Goal: Task Accomplishment & Management: Complete application form

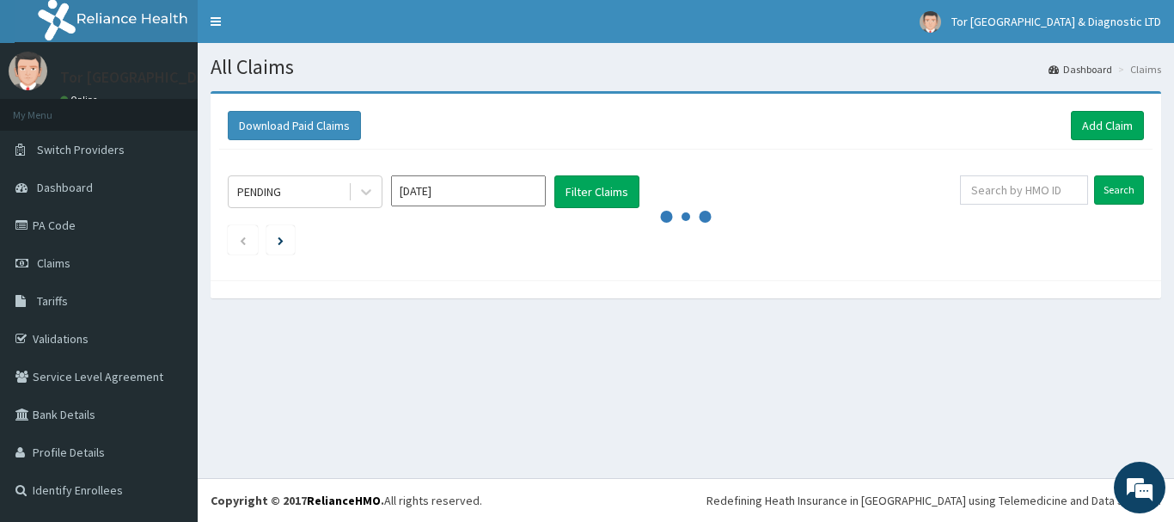
click at [790, 296] on div at bounding box center [686, 289] width 950 height 18
click at [1094, 127] on link "Add Claim" at bounding box center [1107, 125] width 73 height 29
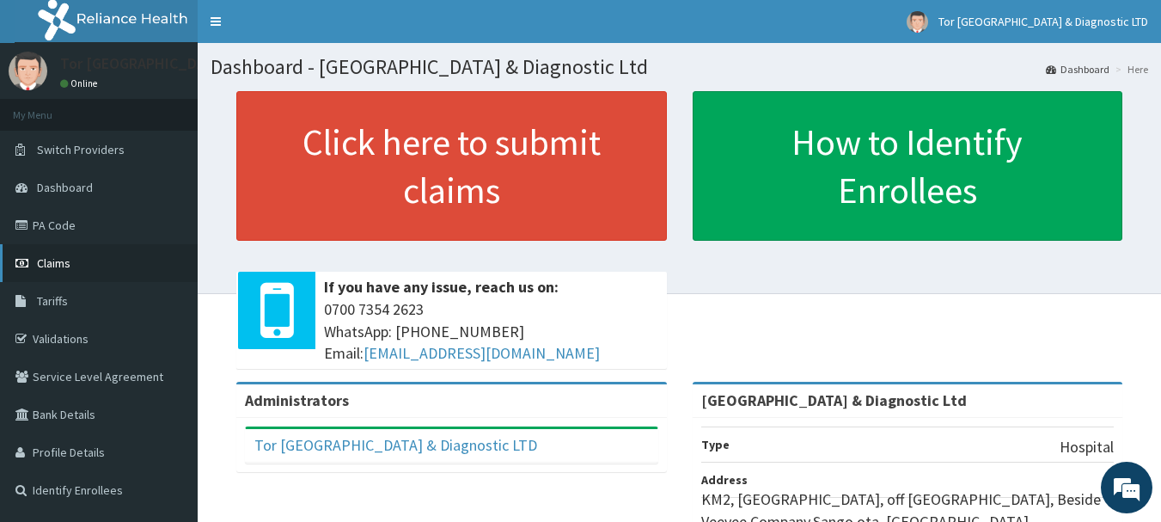
click at [76, 268] on link "Claims" at bounding box center [99, 263] width 198 height 38
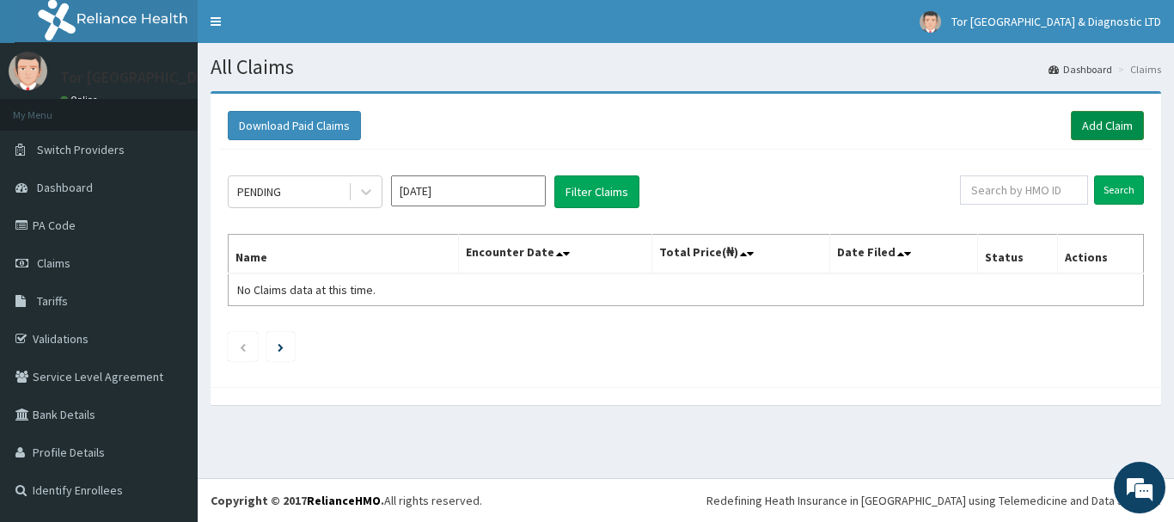
click at [1116, 123] on link "Add Claim" at bounding box center [1107, 125] width 73 height 29
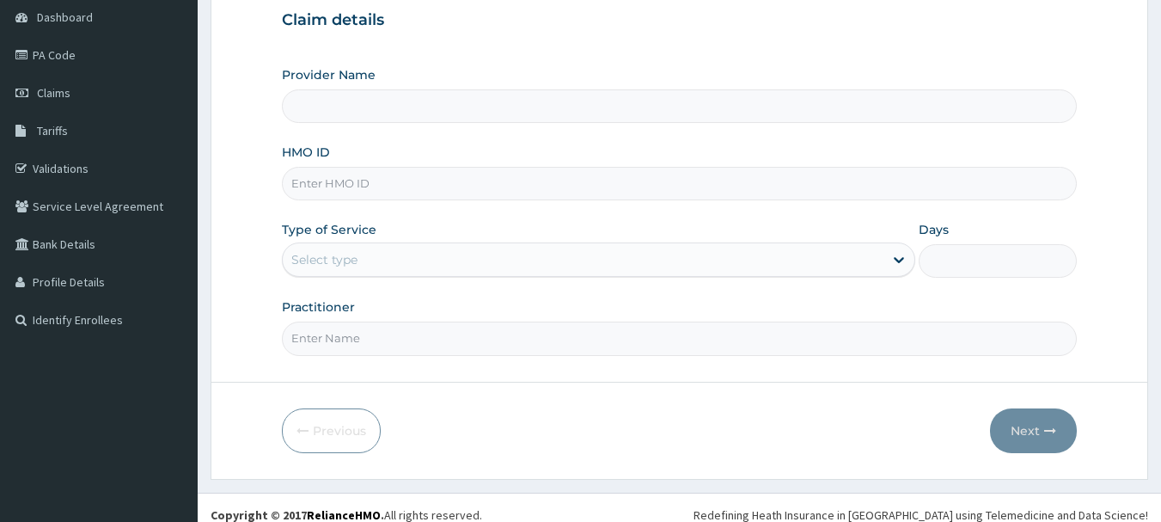
scroll to position [172, 0]
type input "[GEOGRAPHIC_DATA] & Diagnostic Ltd"
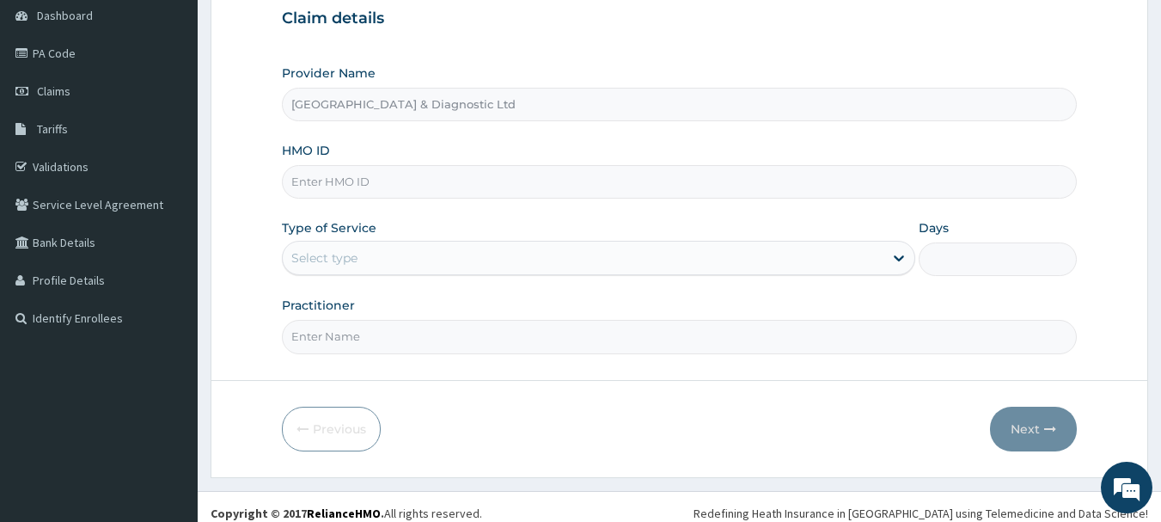
click at [355, 186] on input "HMO ID" at bounding box center [680, 182] width 796 height 34
paste input "LGT/10047/C"
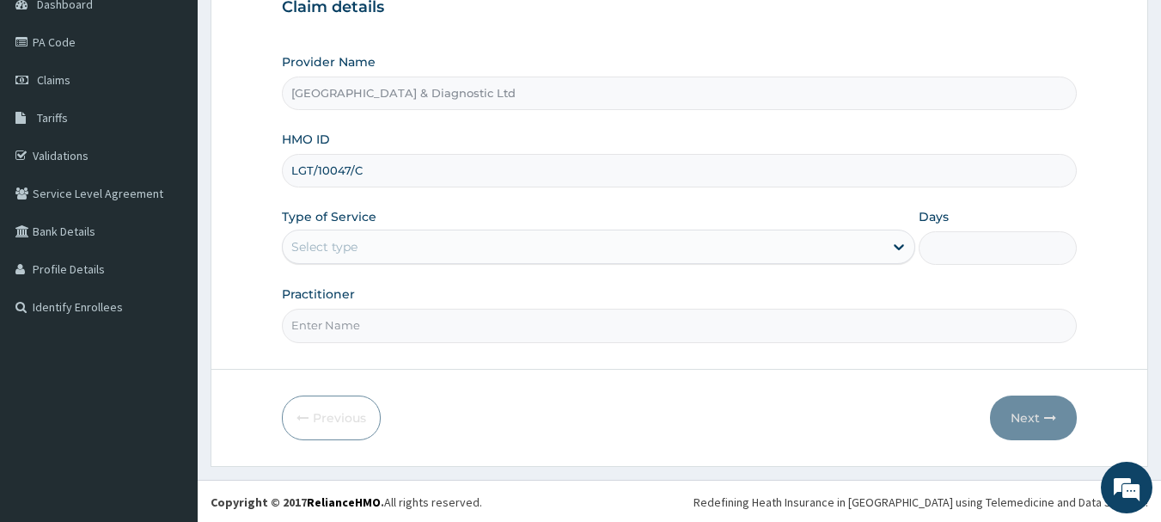
scroll to position [185, 0]
type input "LGT/10047/C"
click at [383, 241] on div "Select type" at bounding box center [583, 244] width 601 height 27
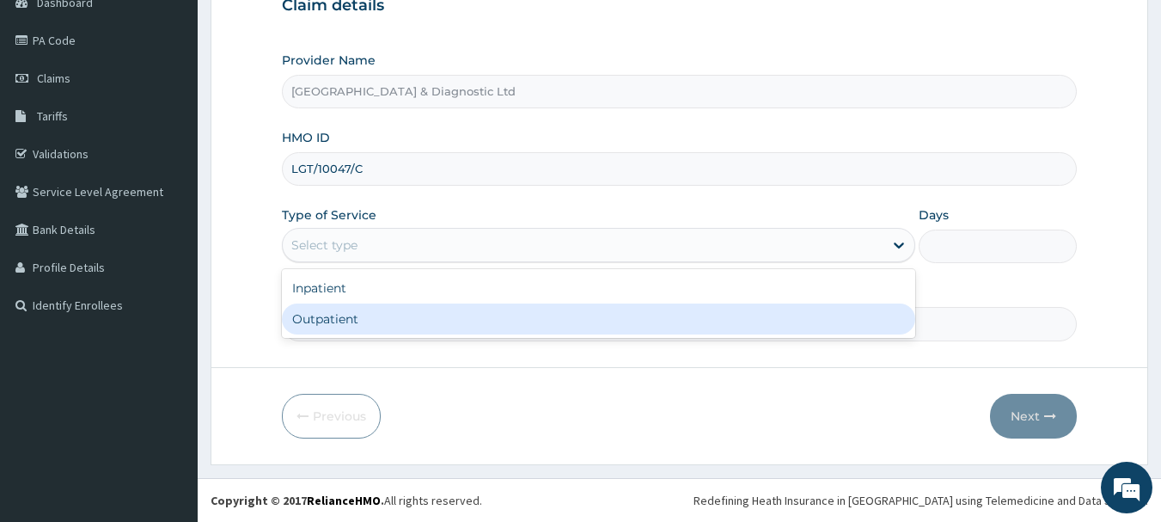
click at [343, 323] on div "Outpatient" at bounding box center [598, 318] width 633 height 31
type input "1"
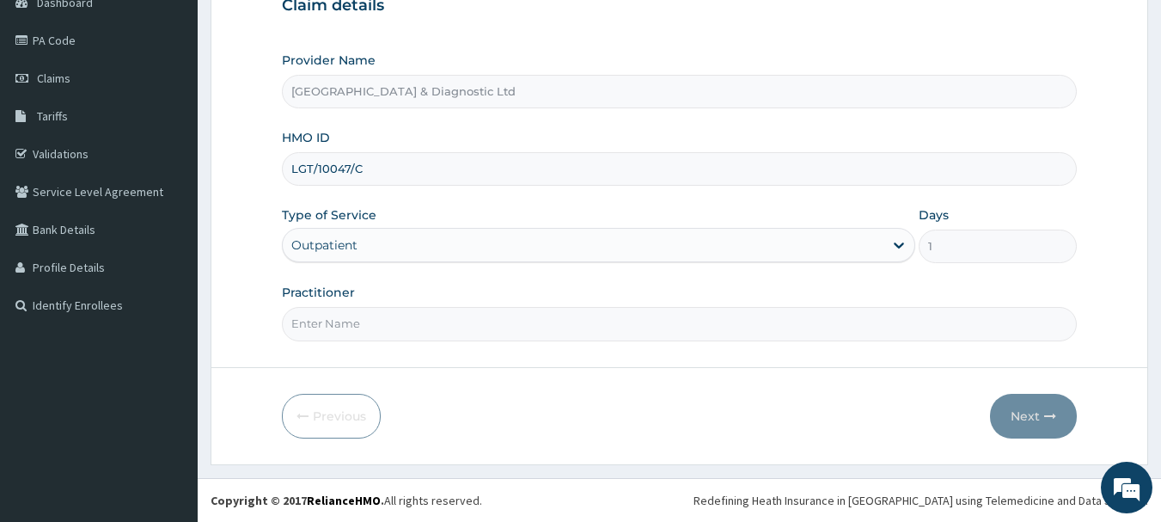
click at [343, 330] on input "Practitioner" at bounding box center [680, 324] width 796 height 34
type input "Dr Akeredolu"
click at [1035, 423] on button "Next" at bounding box center [1033, 416] width 87 height 45
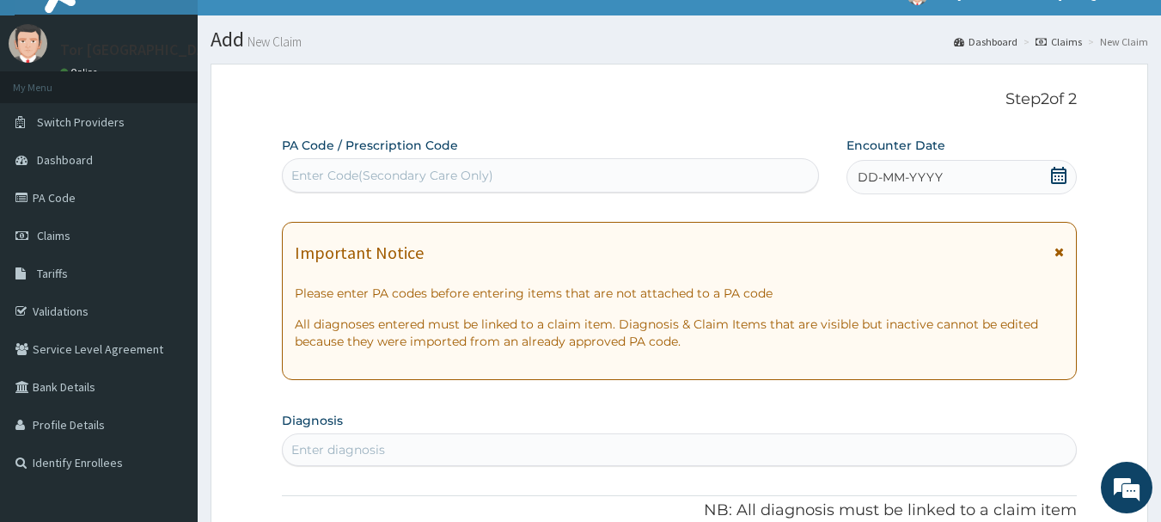
scroll to position [13, 0]
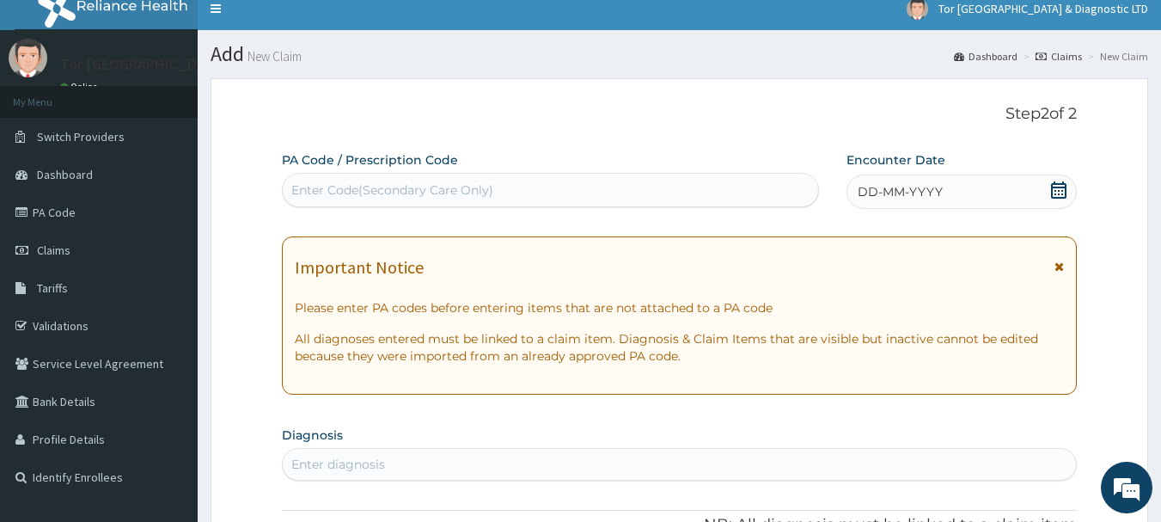
click at [1061, 190] on icon at bounding box center [1058, 189] width 17 height 17
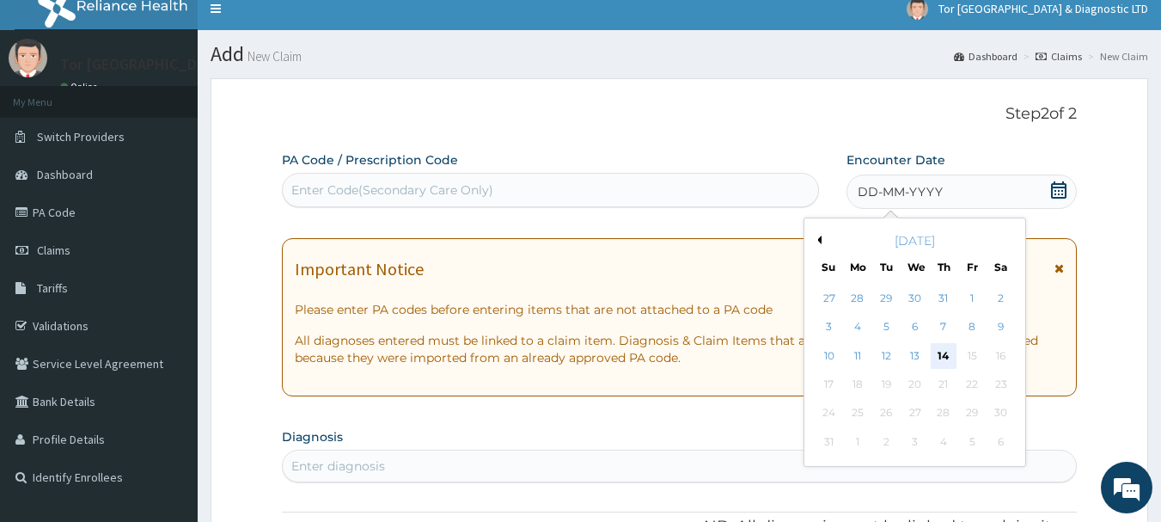
click at [944, 357] on div "14" at bounding box center [944, 356] width 26 height 26
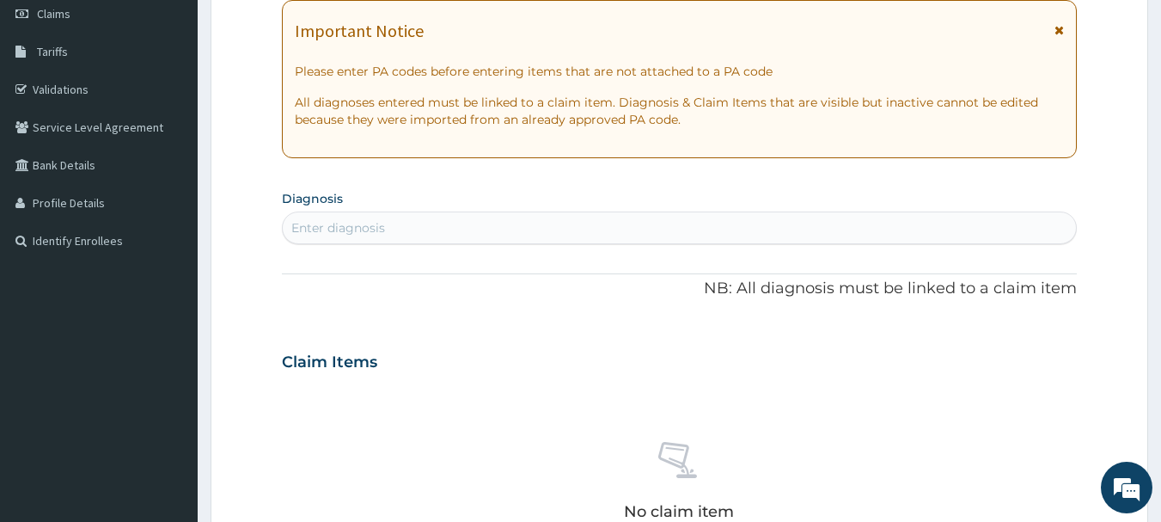
scroll to position [271, 0]
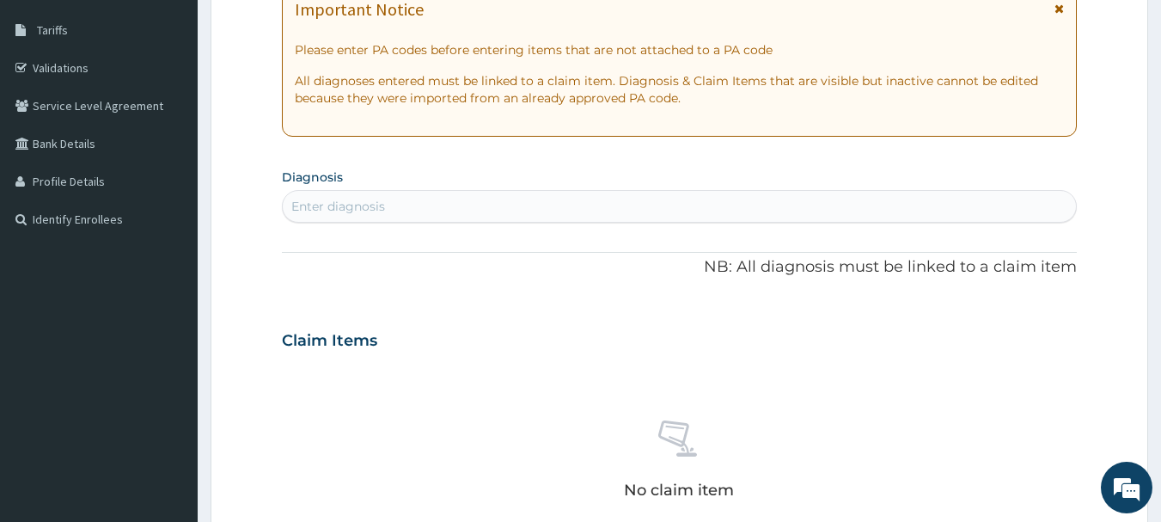
click at [369, 212] on div "Enter diagnosis" at bounding box center [338, 206] width 94 height 17
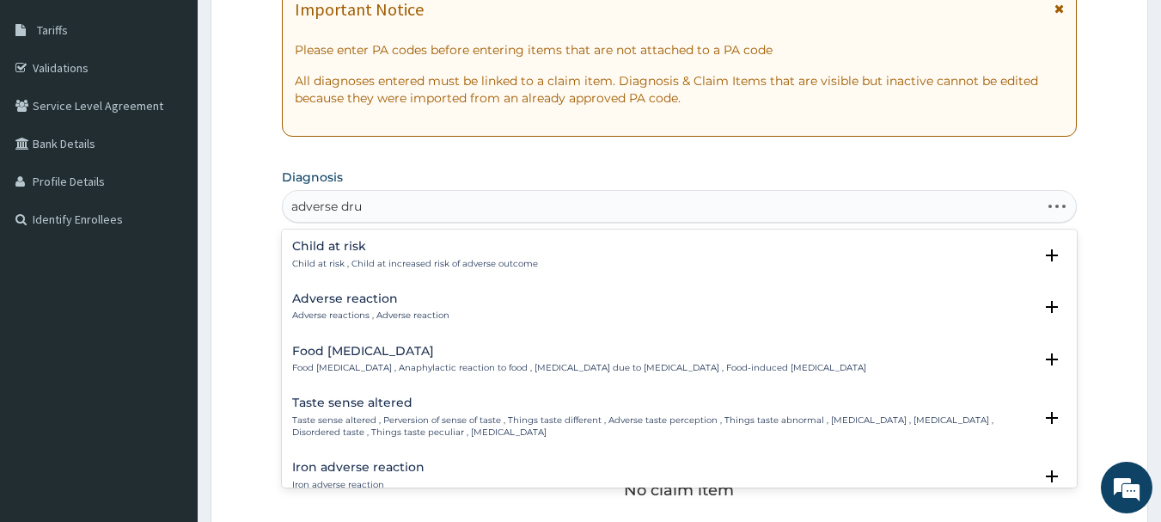
type input "adverse drug"
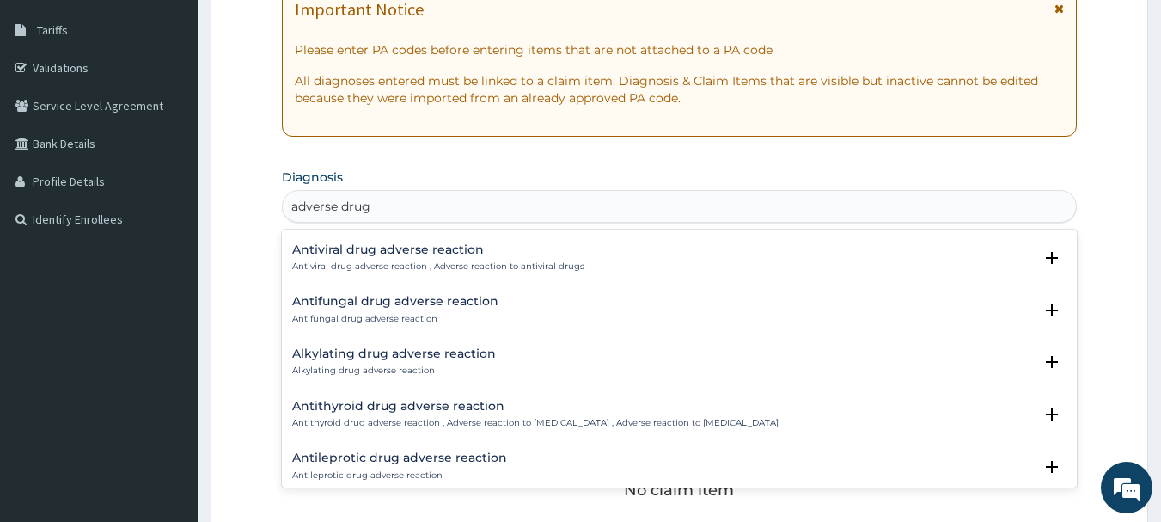
scroll to position [0, 0]
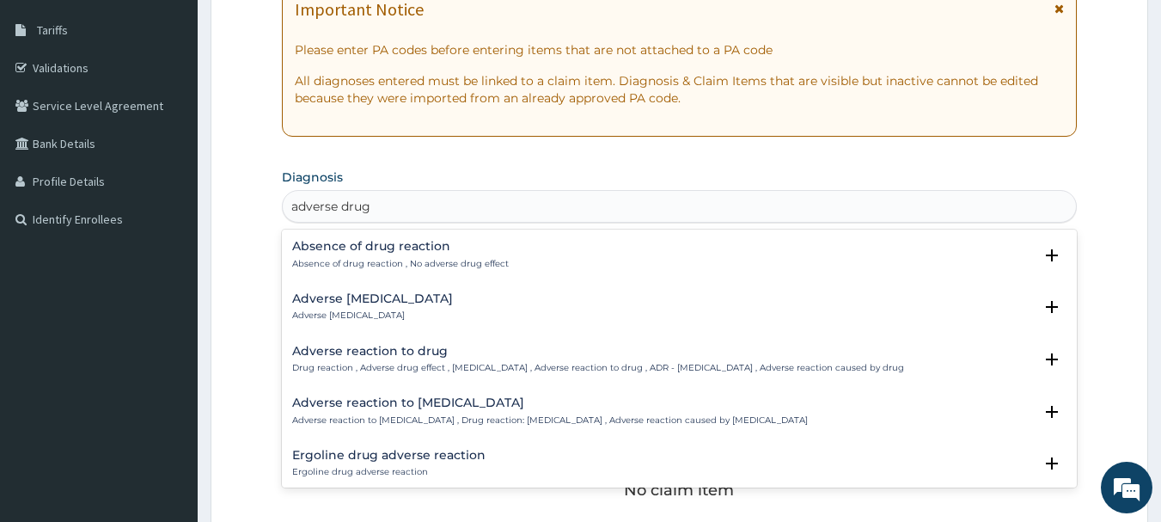
click at [363, 361] on div "Adverse reaction to drug Drug reaction , Adverse drug effect , Adverse drug rea…" at bounding box center [598, 360] width 612 height 30
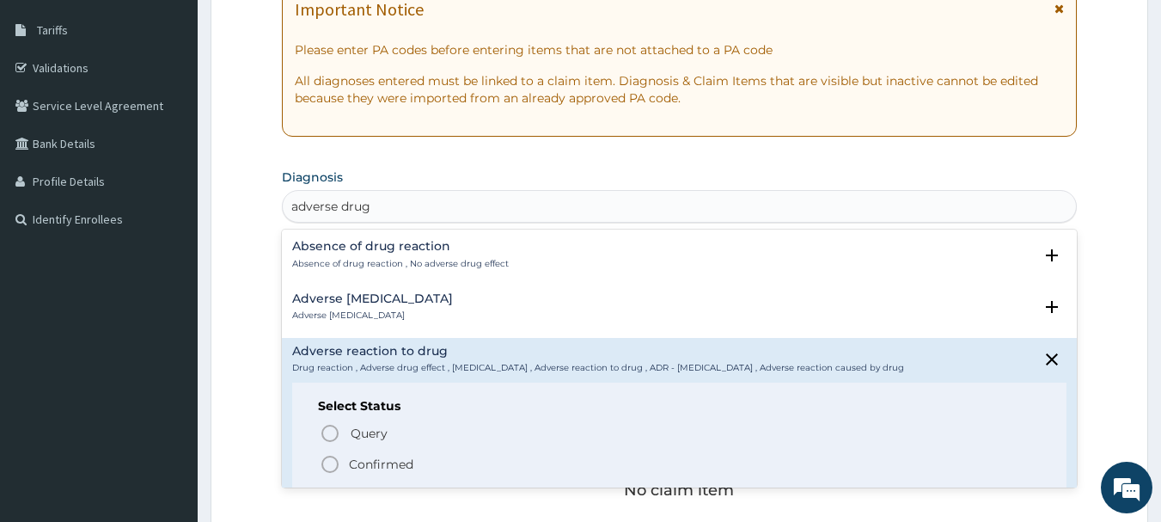
click at [339, 458] on icon "status option filled" at bounding box center [330, 464] width 21 height 21
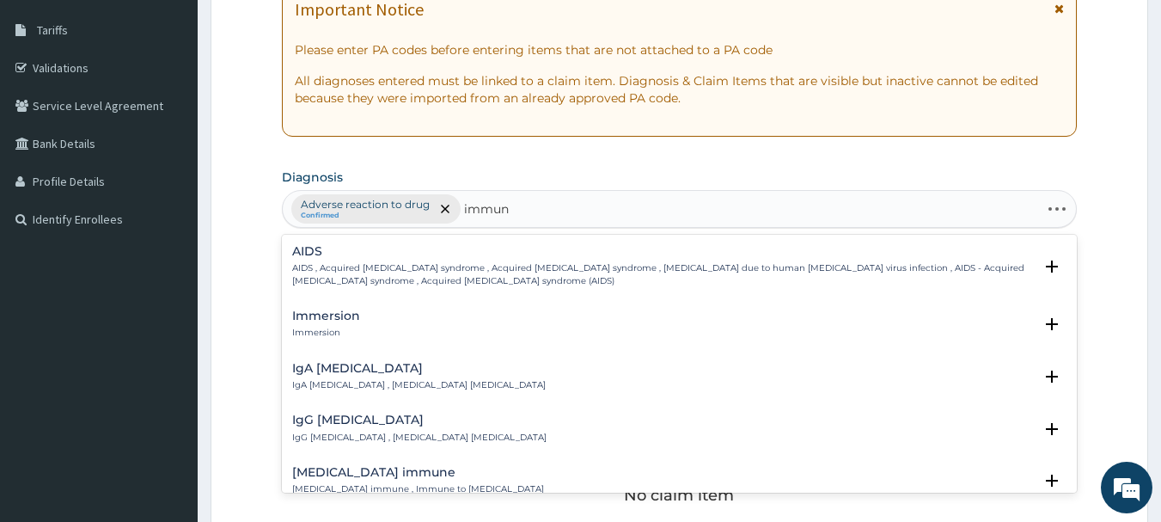
type input "immuni"
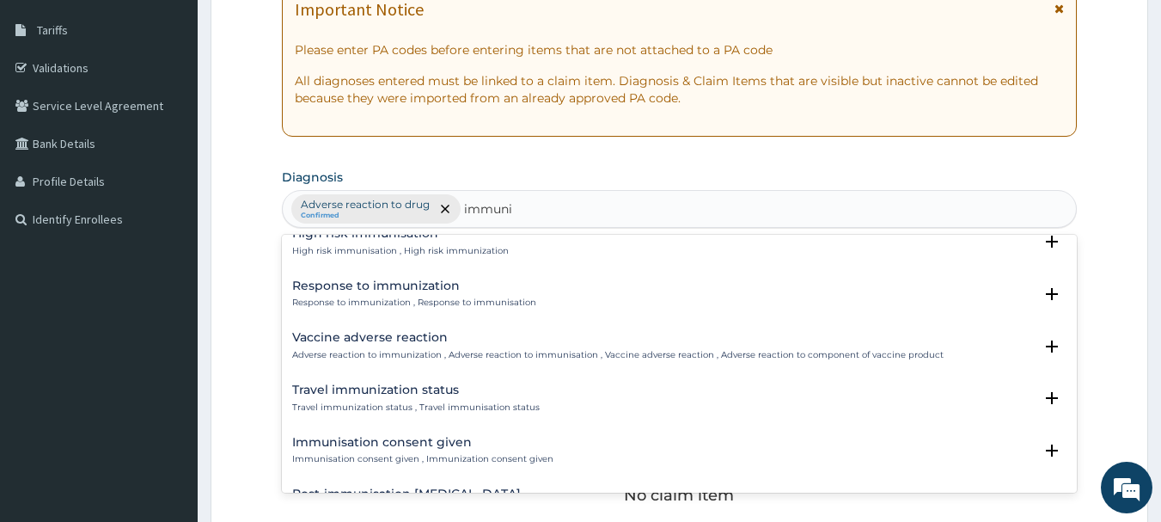
scroll to position [516, 0]
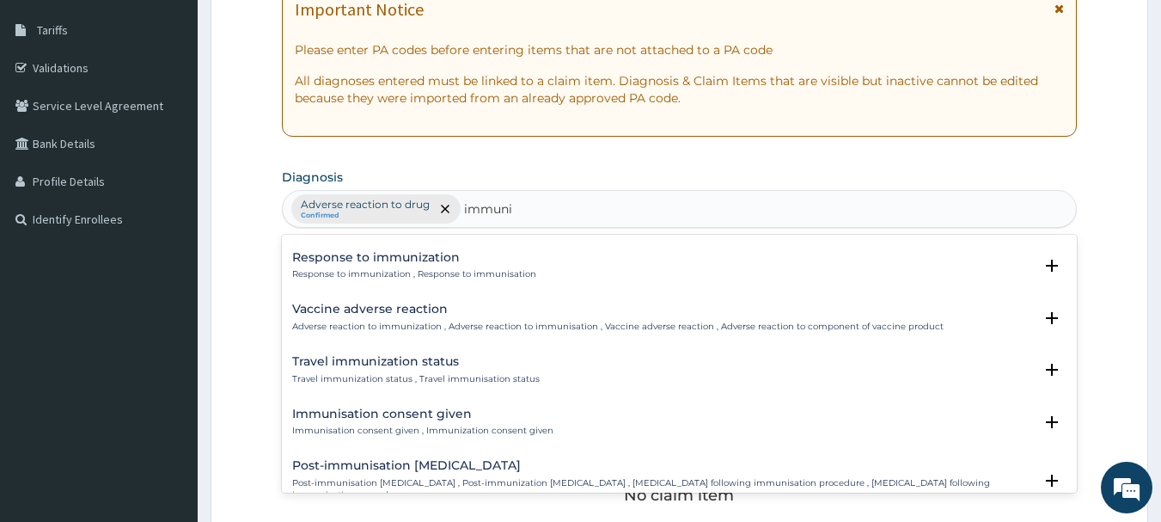
click at [352, 317] on div "Vaccine adverse reaction Adverse reaction to immunization , Adverse reaction to…" at bounding box center [617, 317] width 651 height 30
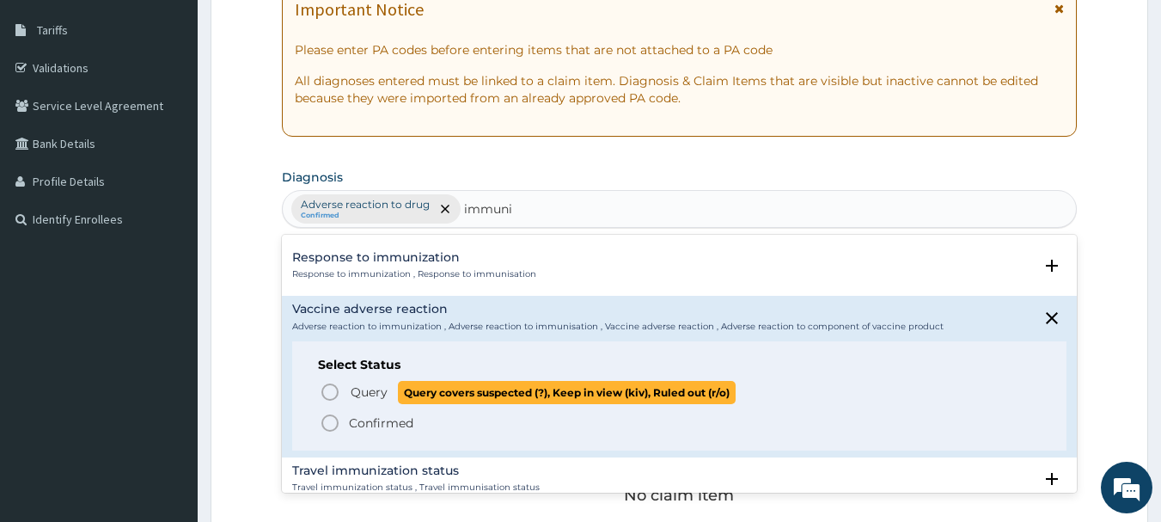
click at [333, 385] on circle "status option query" at bounding box center [329, 391] width 15 height 15
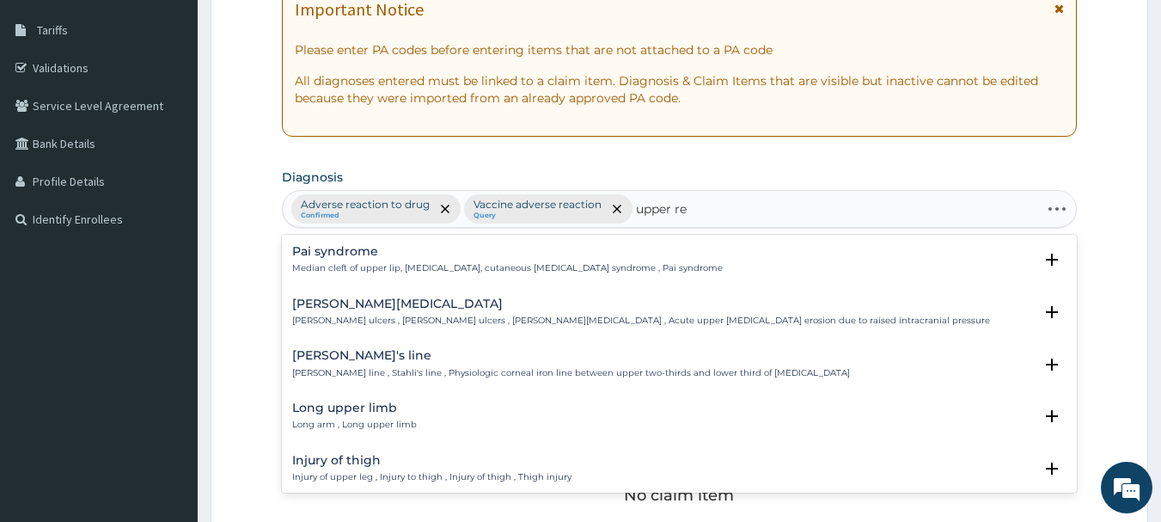
type input "upper res"
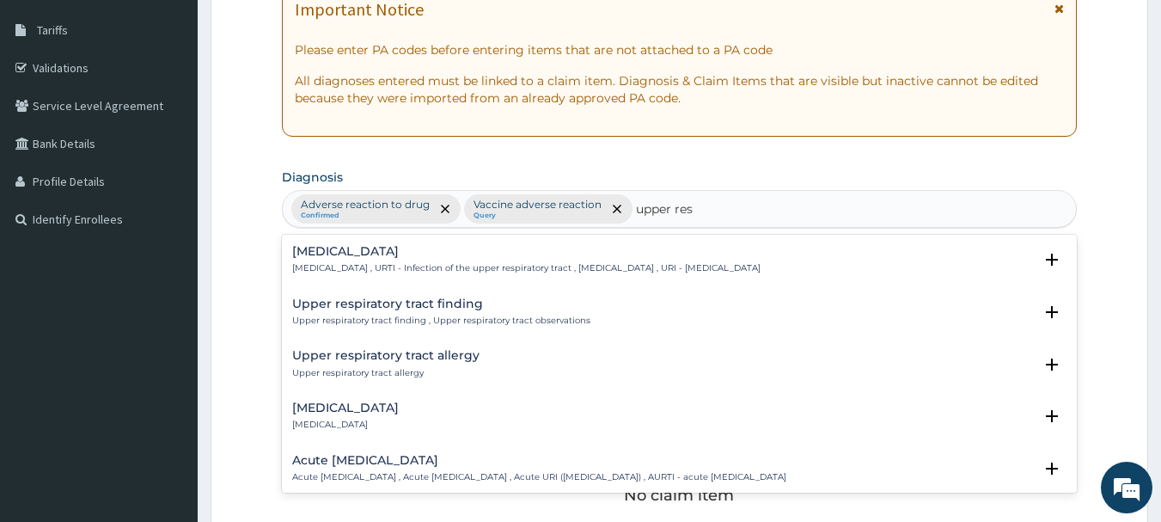
click at [396, 253] on h4 "Upper respiratory infection" at bounding box center [526, 251] width 468 height 13
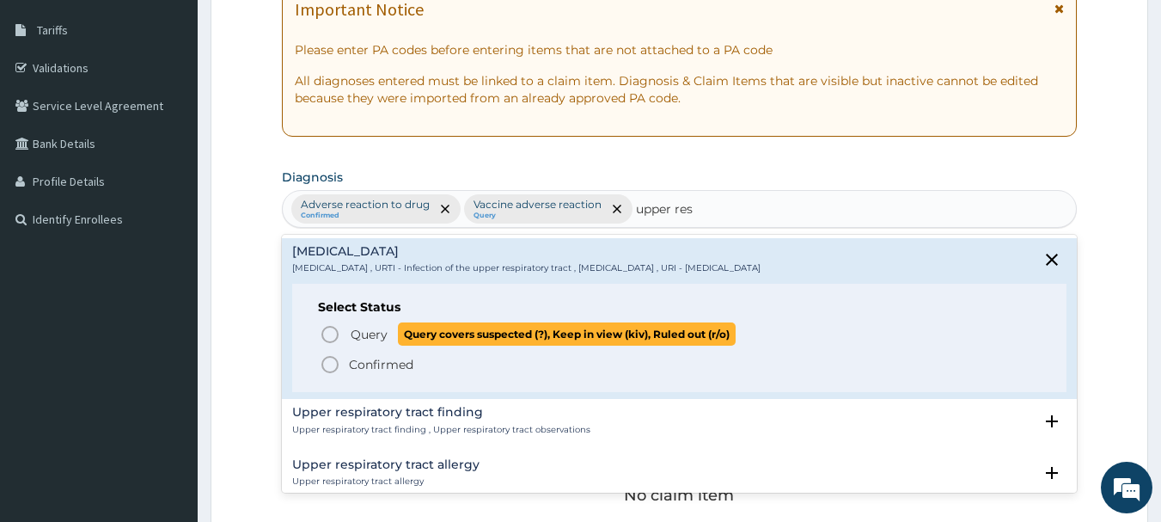
click at [334, 333] on icon "status option query" at bounding box center [330, 334] width 21 height 21
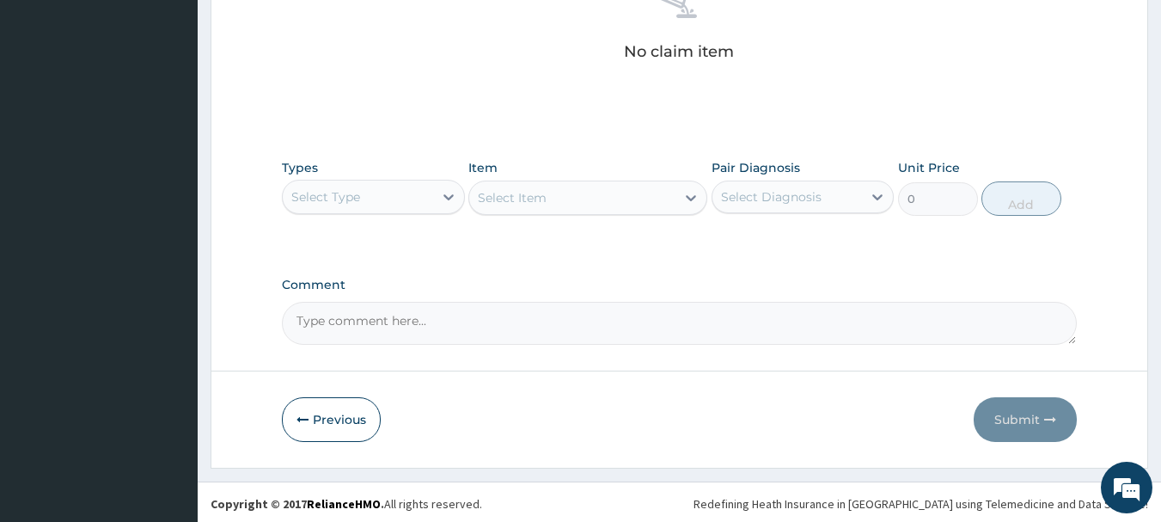
scroll to position [718, 0]
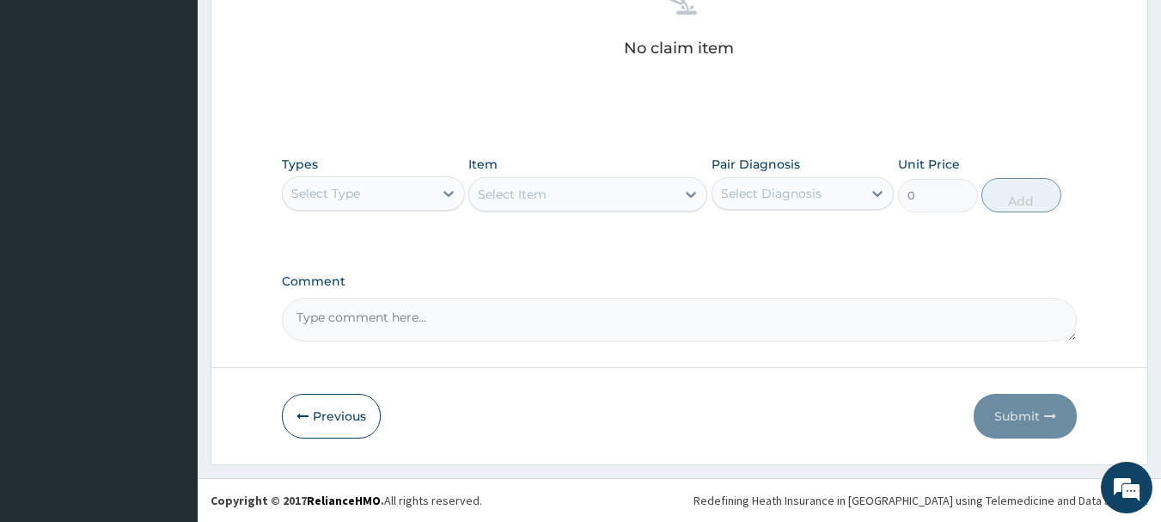
click at [342, 193] on div "Select Type" at bounding box center [325, 193] width 69 height 17
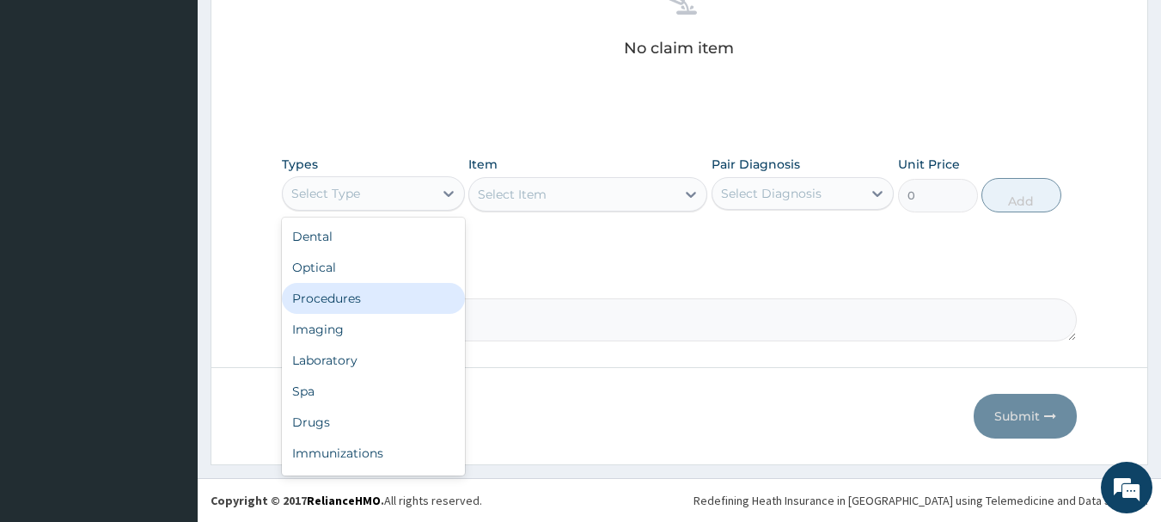
click at [317, 296] on div "Procedures" at bounding box center [373, 298] width 183 height 31
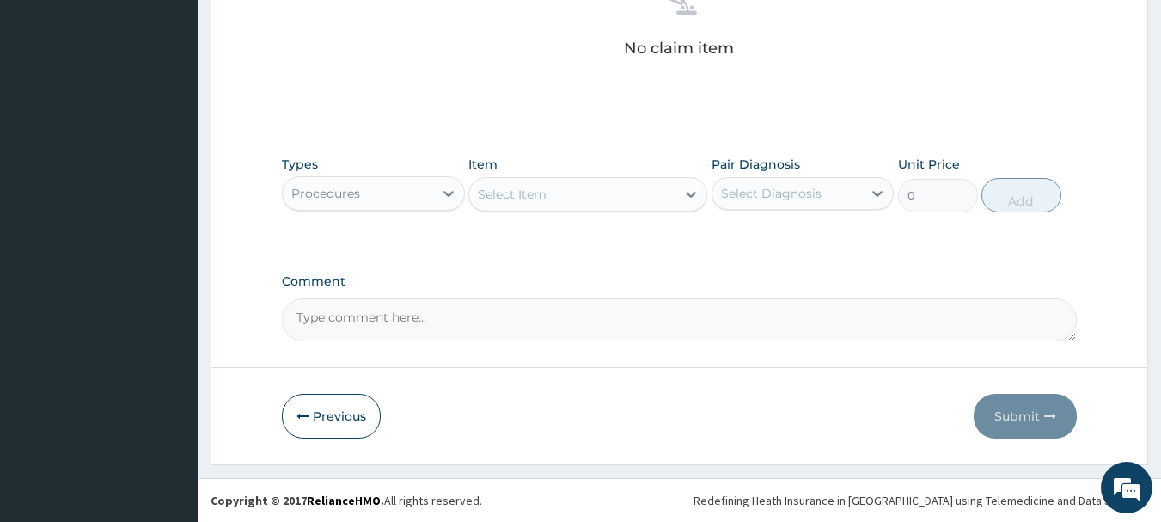
click at [553, 194] on div "Select Item" at bounding box center [572, 193] width 206 height 27
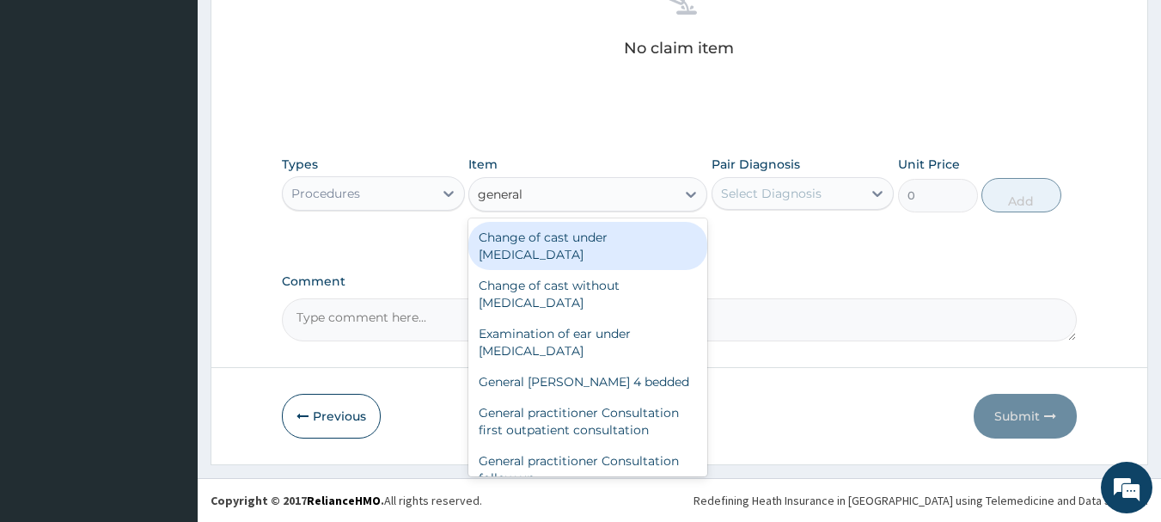
type input "general p"
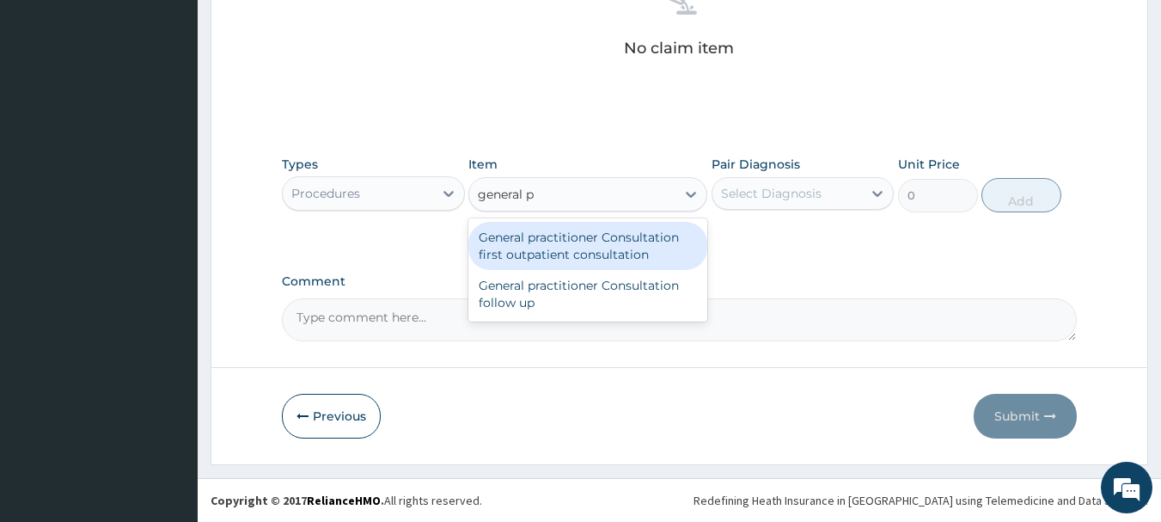
click at [530, 258] on div "General practitioner Consultation first outpatient consultation" at bounding box center [587, 246] width 239 height 48
type input "3547.5"
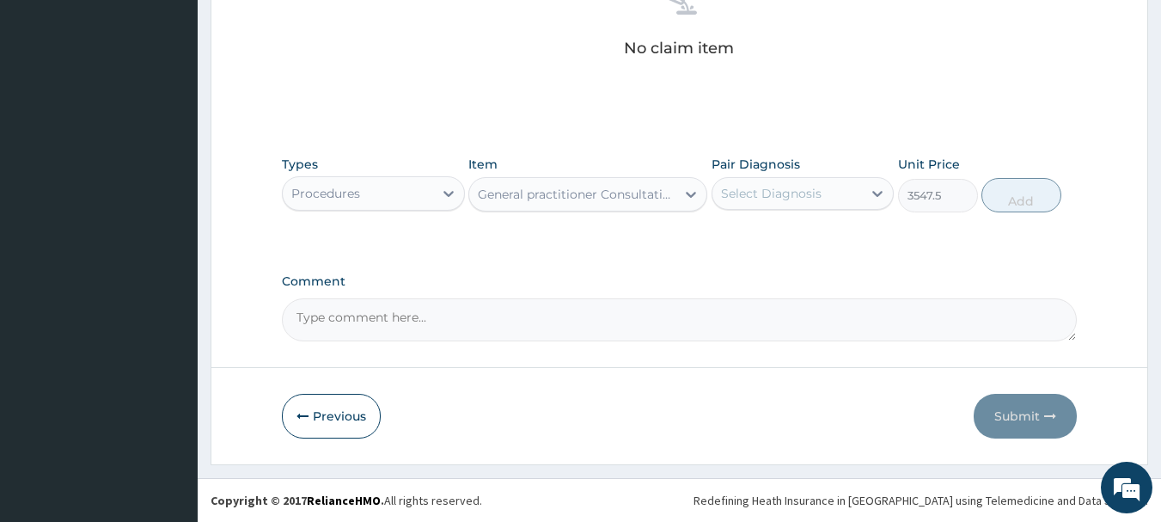
click at [791, 189] on div "Select Diagnosis" at bounding box center [771, 193] width 101 height 17
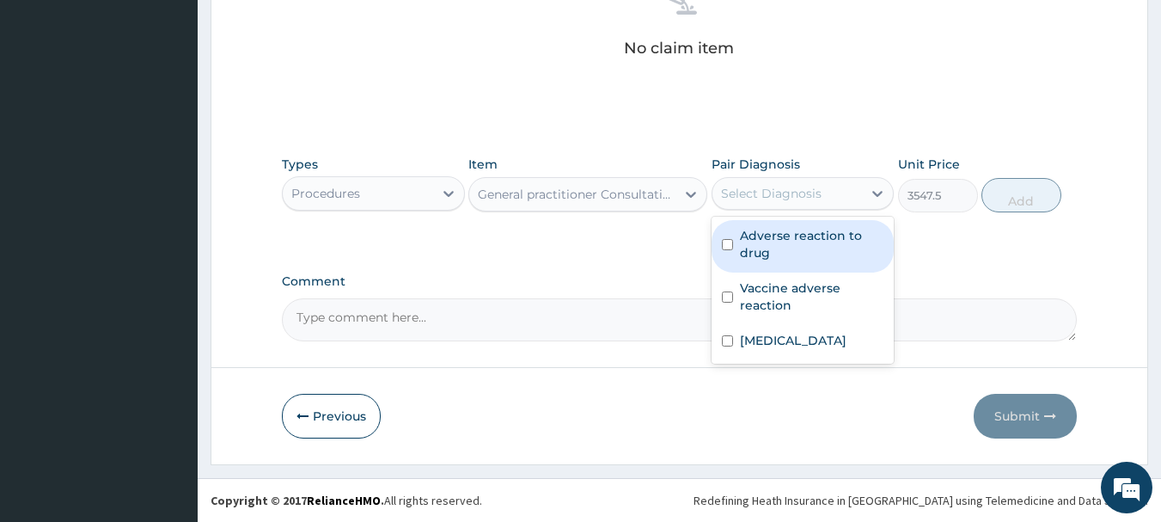
click at [773, 235] on label "Adverse reaction to drug" at bounding box center [812, 244] width 144 height 34
checkbox input "true"
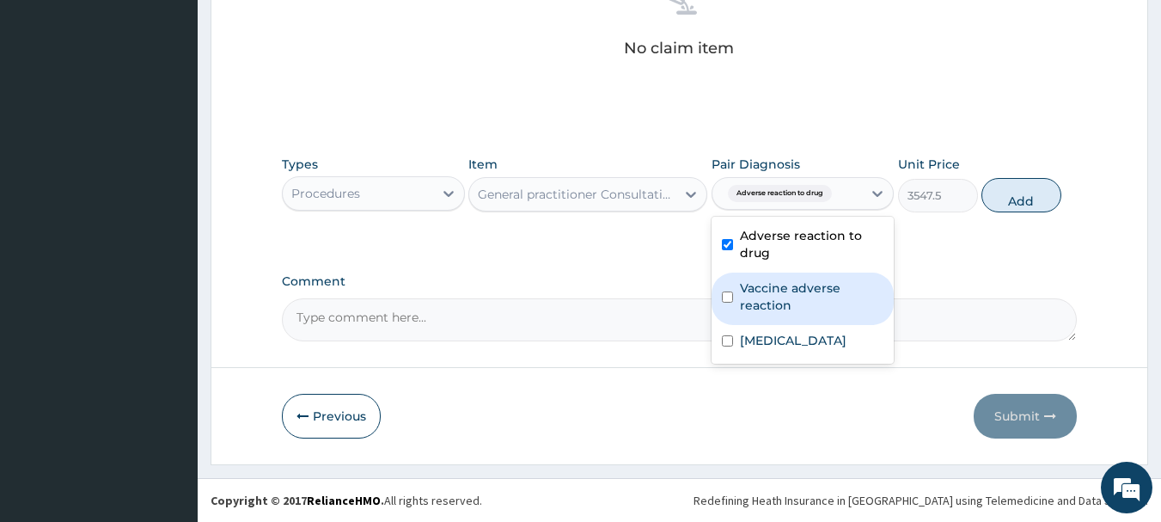
click at [773, 300] on label "Vaccine adverse reaction" at bounding box center [812, 296] width 144 height 34
checkbox input "true"
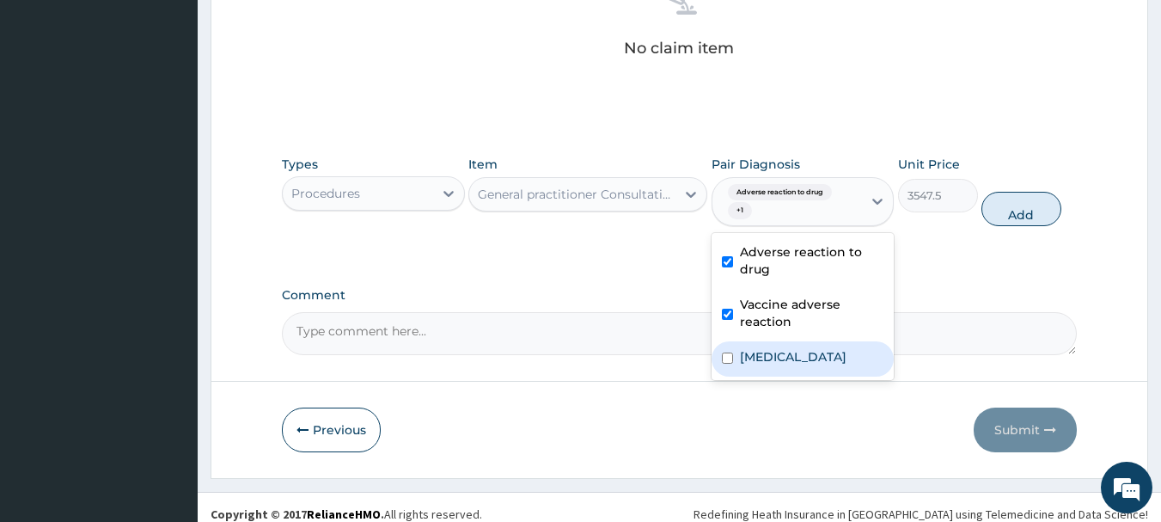
click at [754, 357] on label "Upper respiratory infection" at bounding box center [793, 356] width 107 height 17
checkbox input "true"
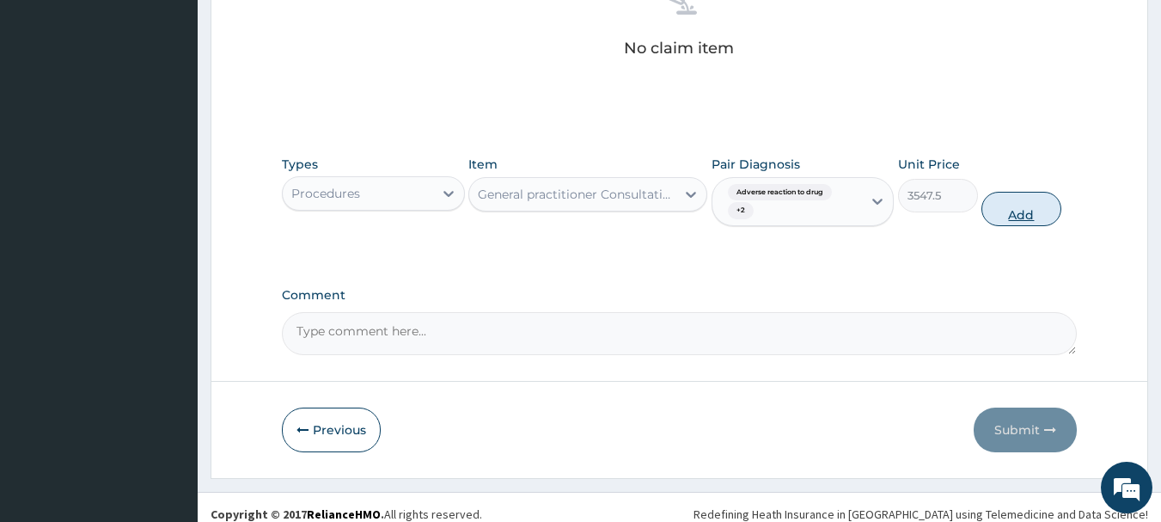
click at [1014, 212] on button "Add" at bounding box center [1021, 209] width 80 height 34
type input "0"
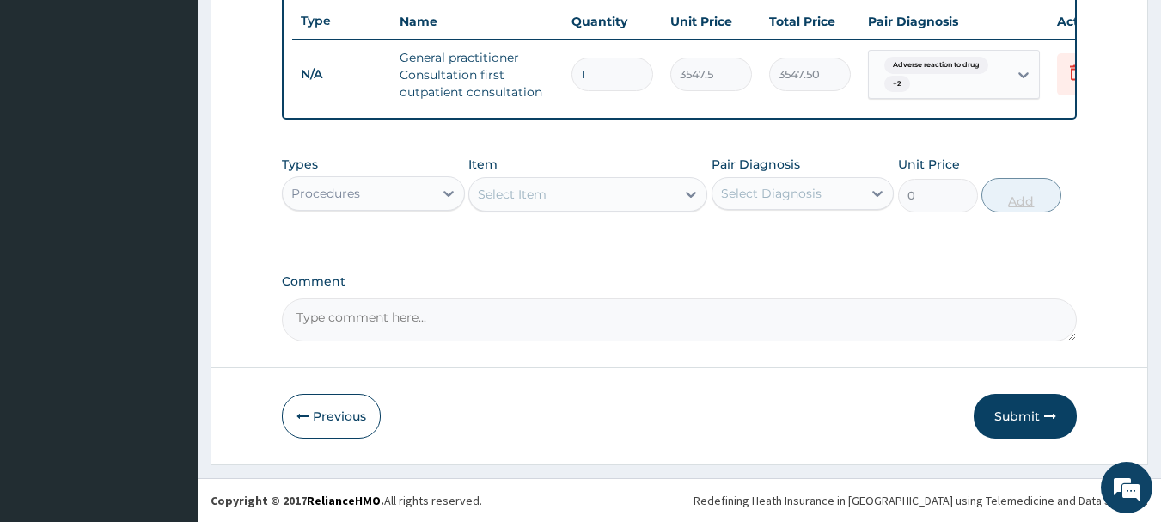
scroll to position [658, 0]
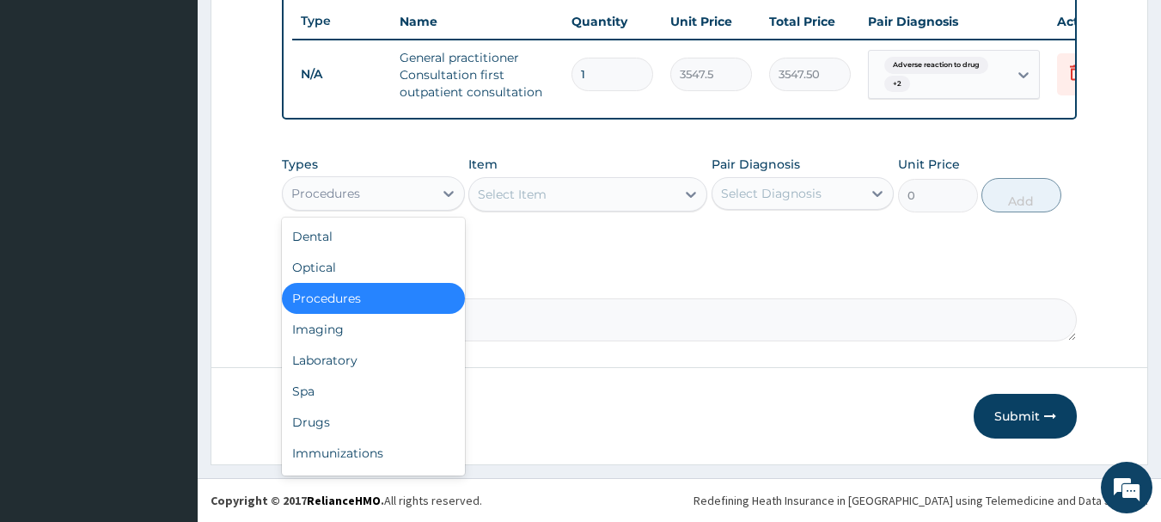
click at [404, 193] on div "Procedures" at bounding box center [358, 193] width 150 height 27
click at [337, 418] on div "Drugs" at bounding box center [373, 421] width 183 height 31
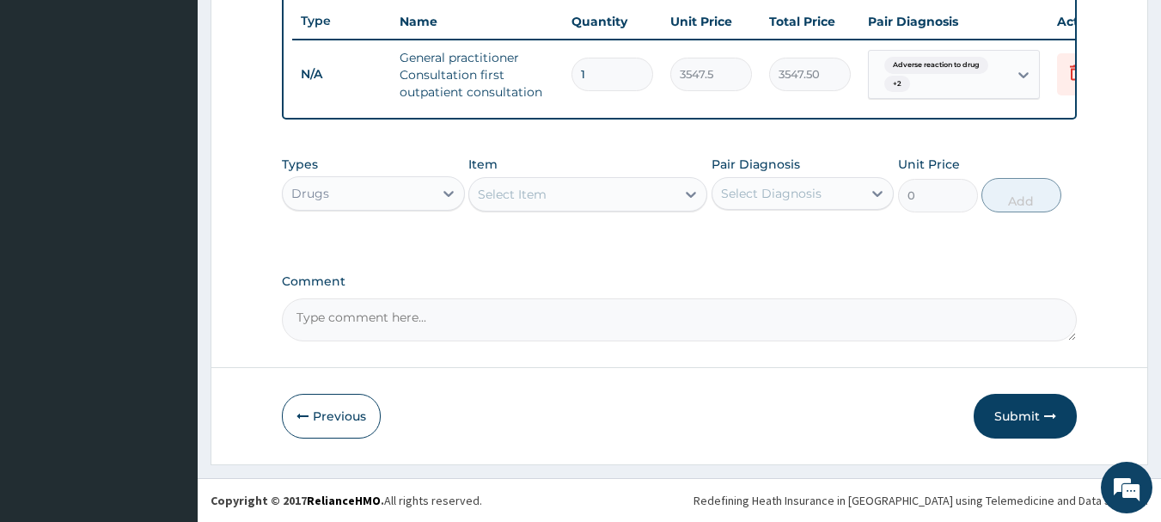
click at [559, 194] on div "Select Item" at bounding box center [572, 193] width 206 height 27
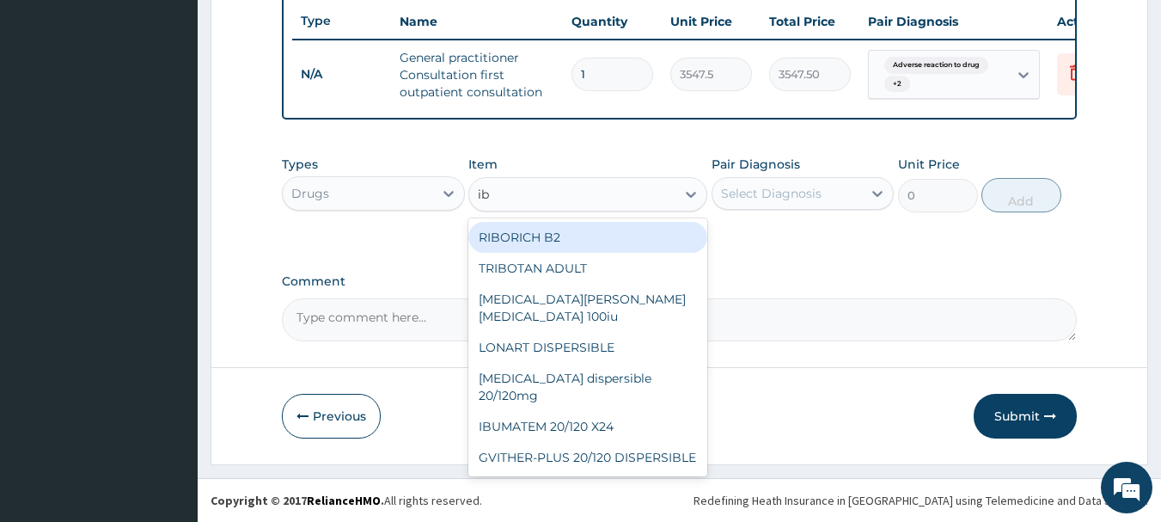
type input "ibu"
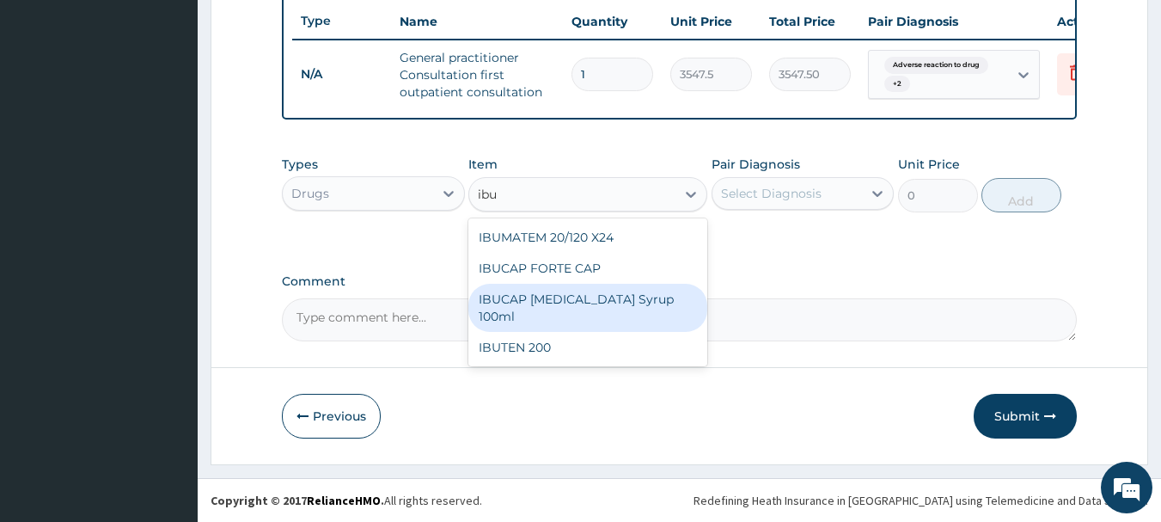
click at [529, 308] on div "IBUCAP COLD AND FLU Syrup 100ml" at bounding box center [587, 308] width 239 height 48
type input "768.625"
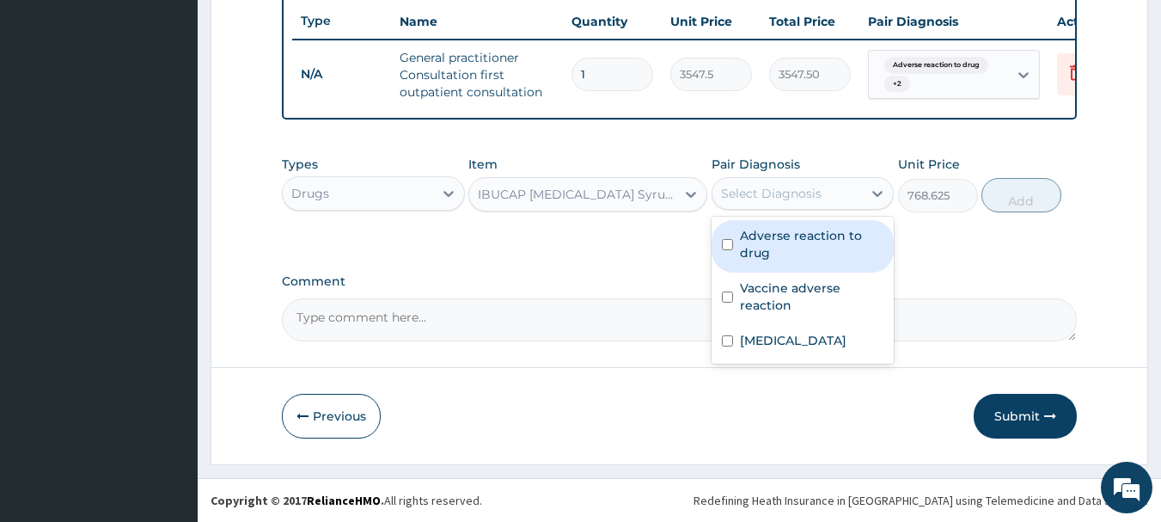
click at [736, 183] on div "Select Diagnosis" at bounding box center [787, 193] width 150 height 27
click at [754, 244] on label "Adverse reaction to drug" at bounding box center [812, 244] width 144 height 34
checkbox input "true"
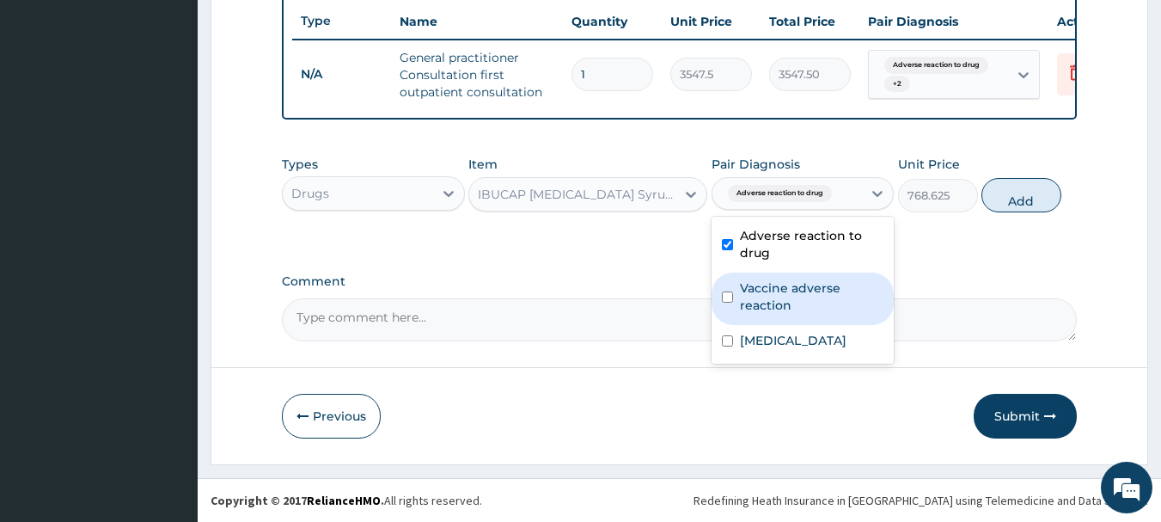
click at [744, 298] on label "Vaccine adverse reaction" at bounding box center [812, 296] width 144 height 34
checkbox input "true"
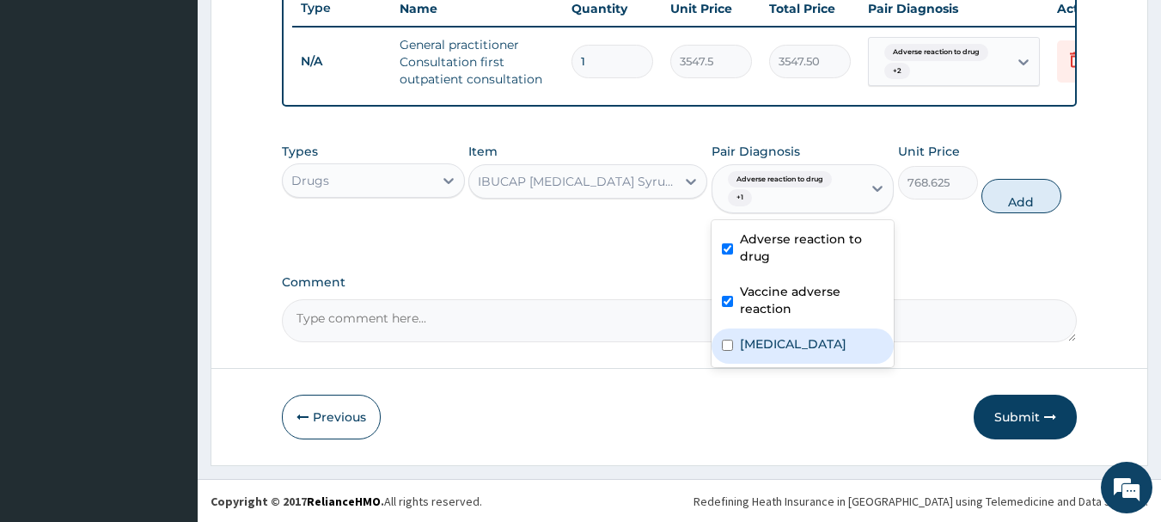
click at [753, 352] on label "Upper respiratory infection" at bounding box center [793, 343] width 107 height 17
checkbox input "true"
click at [1017, 213] on button "Add" at bounding box center [1021, 196] width 80 height 34
type input "0"
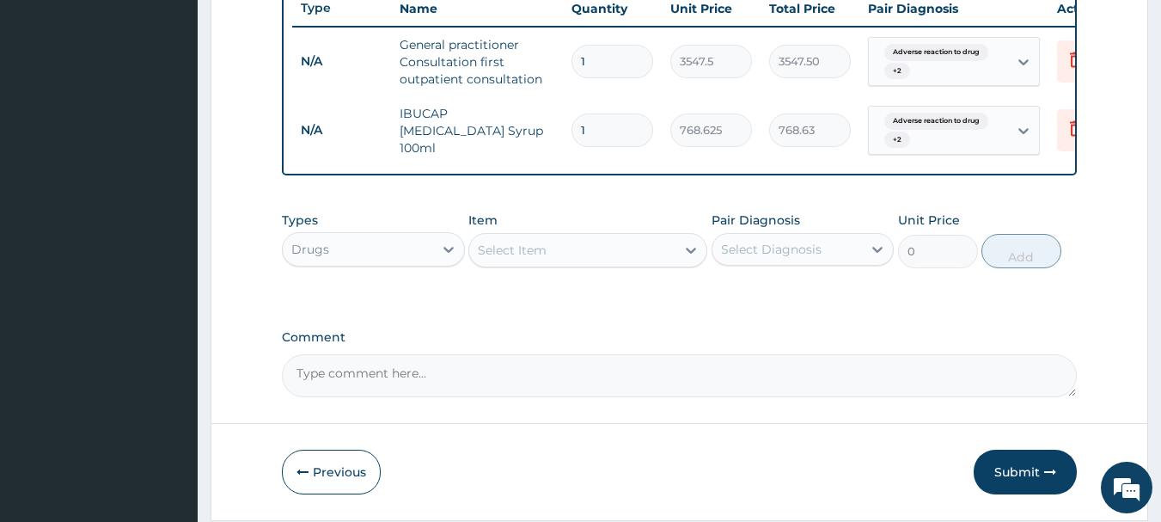
click at [546, 256] on div "Select Item" at bounding box center [512, 249] width 69 height 17
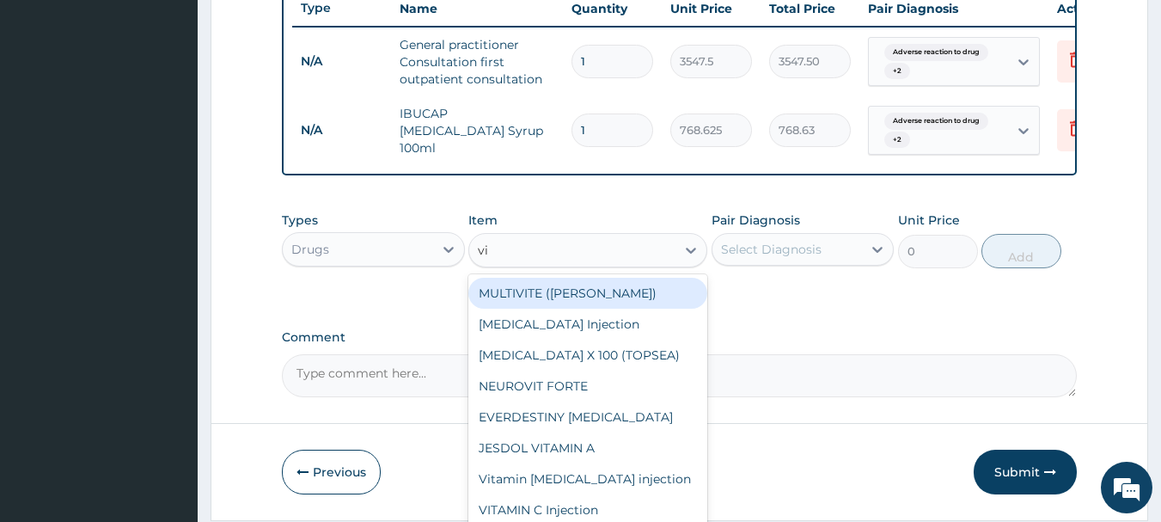
type input "vit"
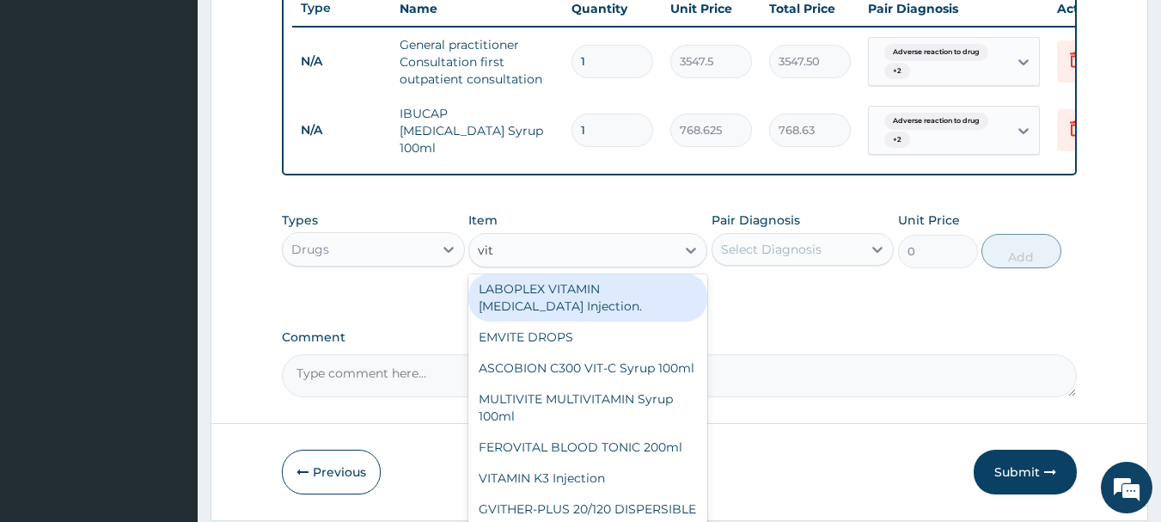
scroll to position [258, 0]
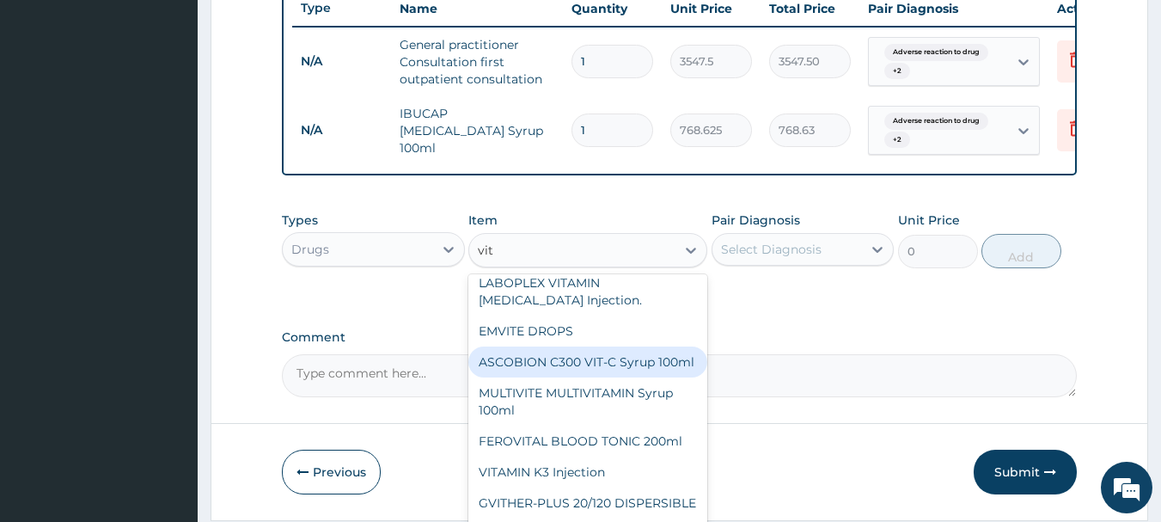
click at [545, 377] on div "ASCOBION C300 VIT-C Syrup 100ml" at bounding box center [587, 361] width 239 height 31
type input "946"
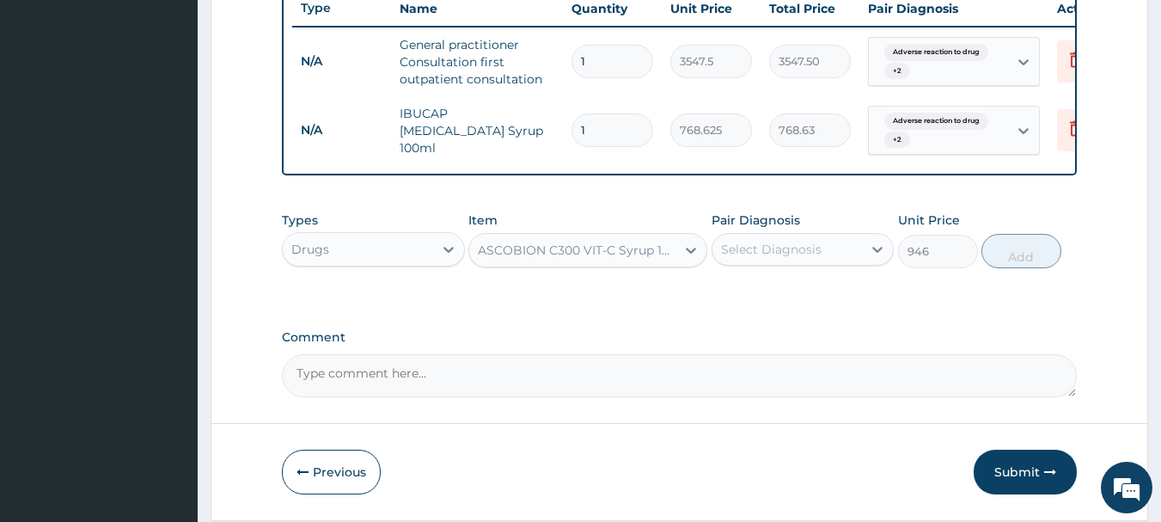
click at [754, 254] on div "Select Diagnosis" at bounding box center [771, 249] width 101 height 17
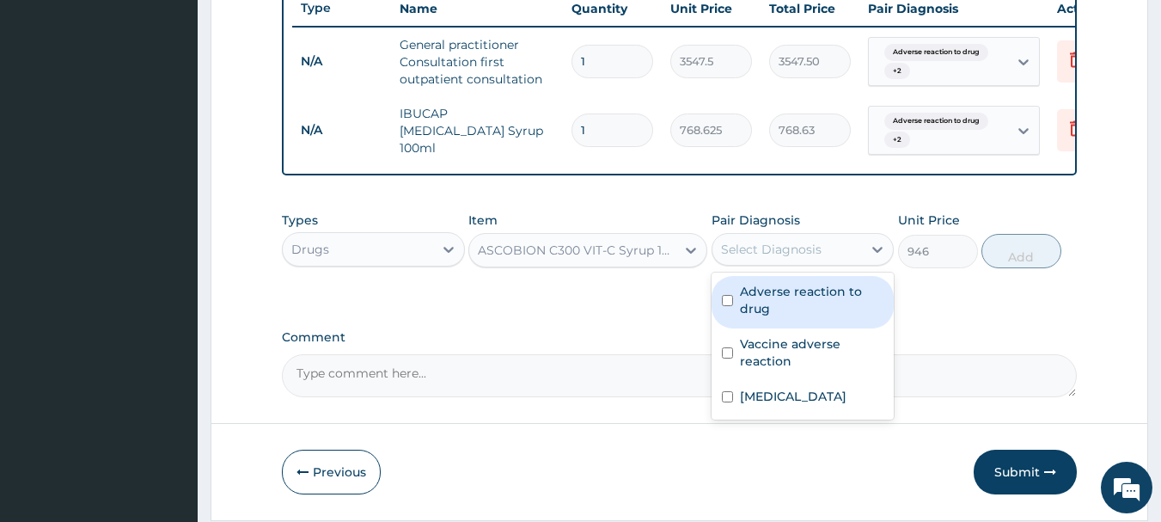
click at [757, 301] on label "Adverse reaction to drug" at bounding box center [812, 300] width 144 height 34
checkbox input "true"
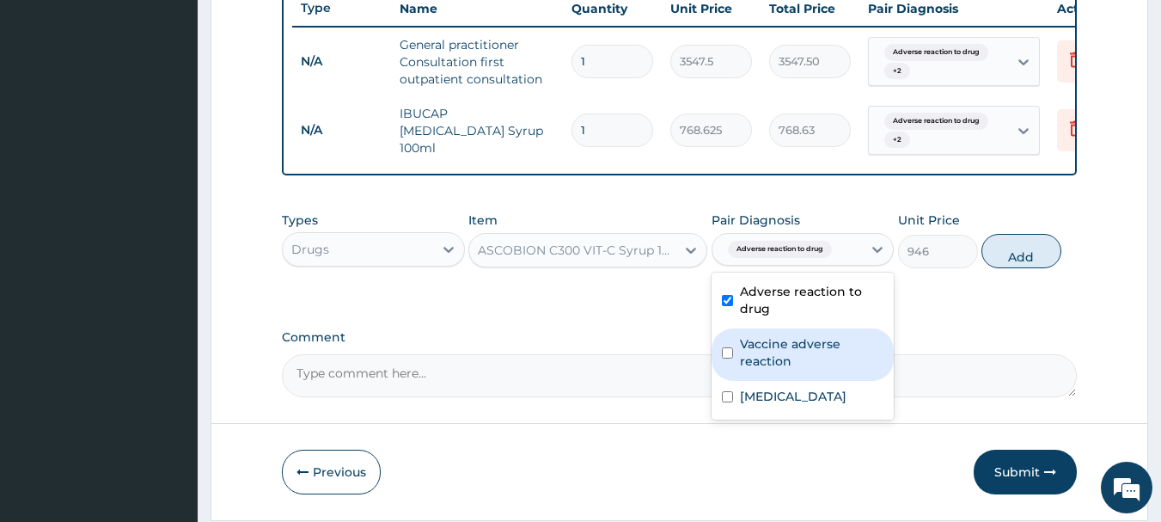
click at [753, 351] on label "Vaccine adverse reaction" at bounding box center [812, 352] width 144 height 34
checkbox input "true"
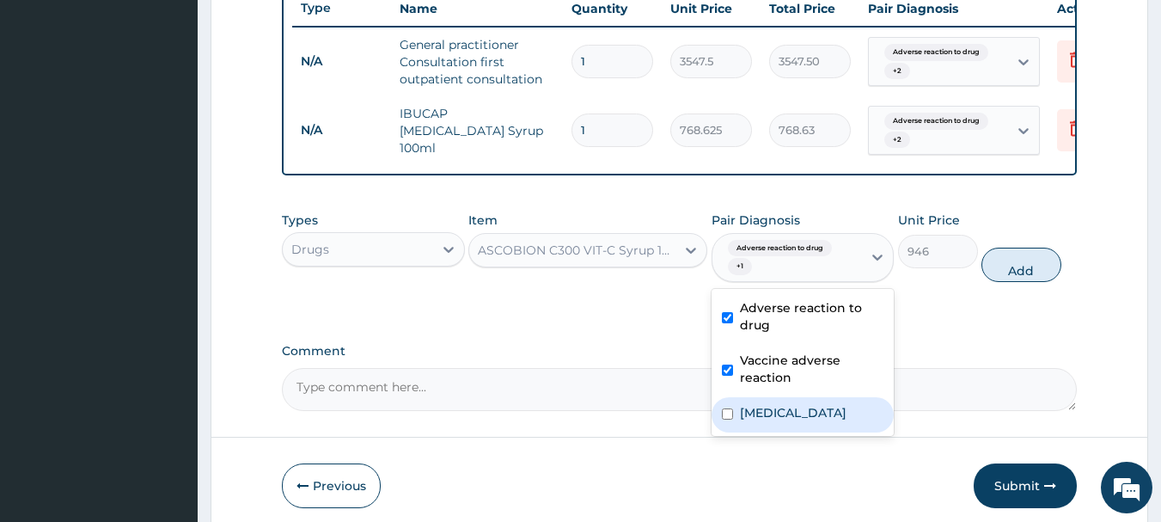
click at [745, 421] on label "Upper respiratory infection" at bounding box center [793, 412] width 107 height 17
checkbox input "true"
click at [1011, 282] on button "Add" at bounding box center [1021, 264] width 80 height 34
type input "0"
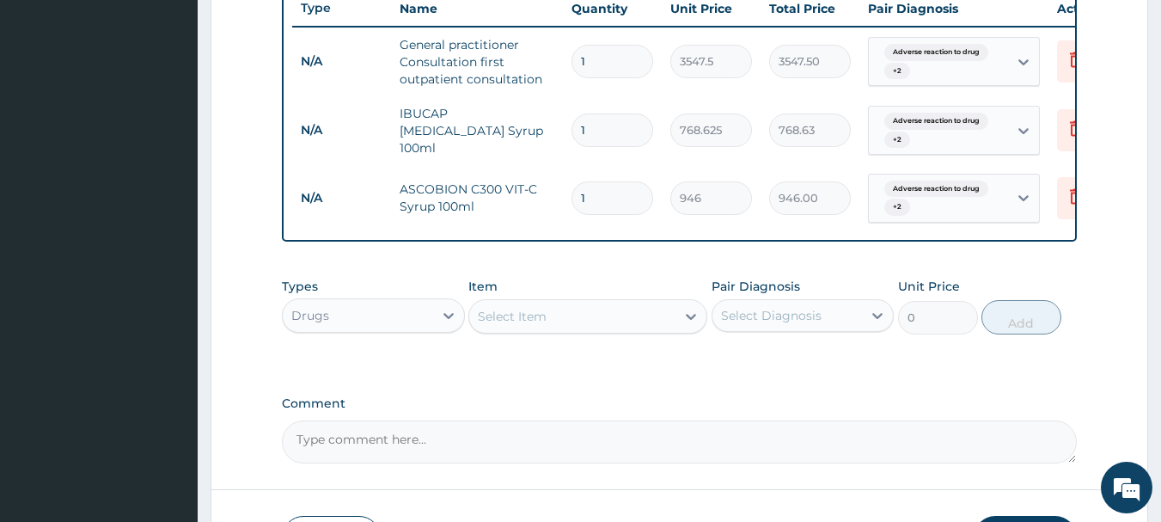
click at [626, 323] on div "Select Item" at bounding box center [572, 315] width 206 height 27
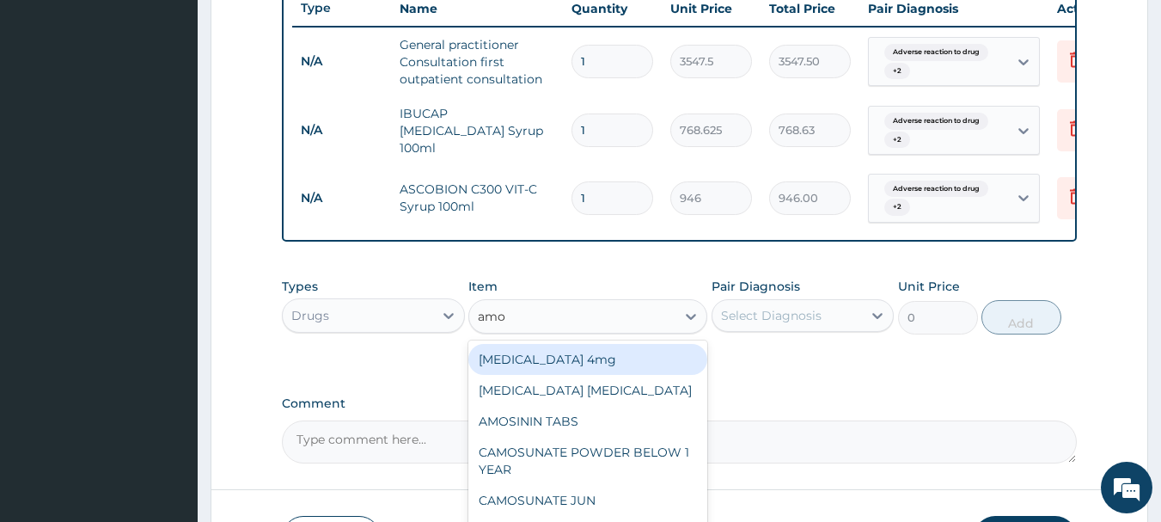
type input "amox"
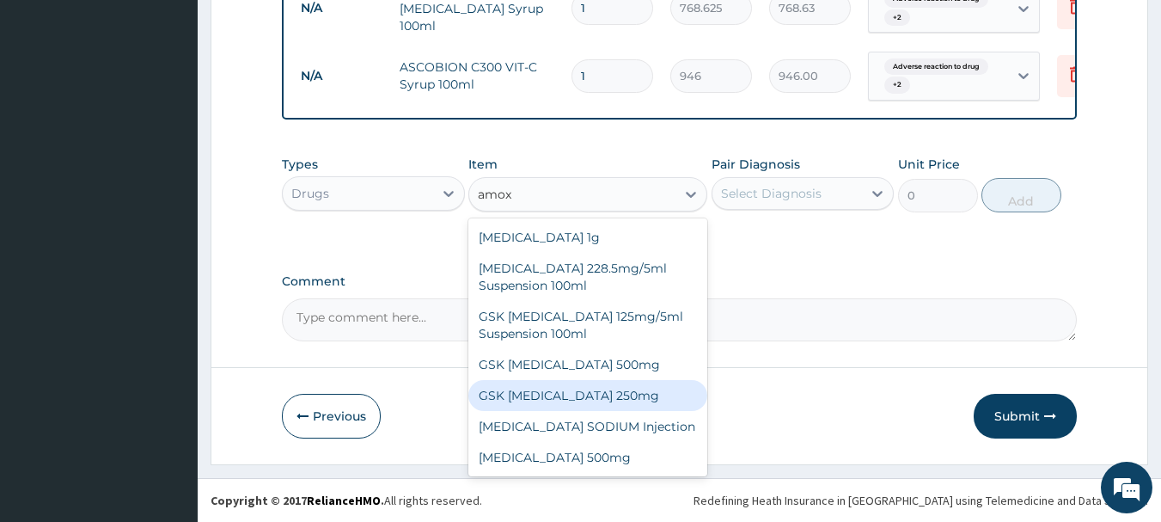
scroll to position [31, 0]
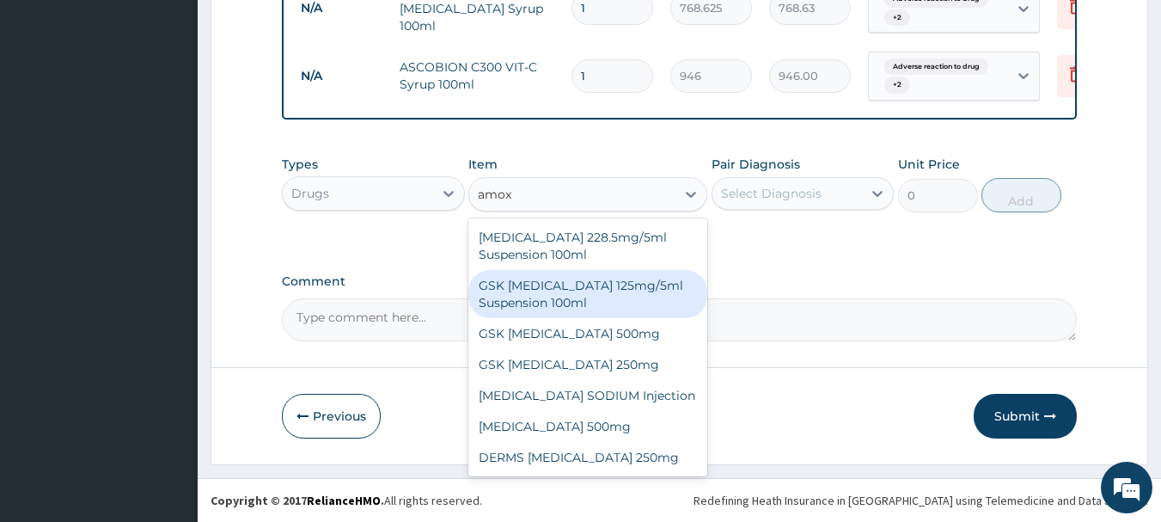
click at [565, 293] on div "GSK AMOXIL 125mg/5ml Suspension 100ml" at bounding box center [587, 294] width 239 height 48
type input "8868.75"
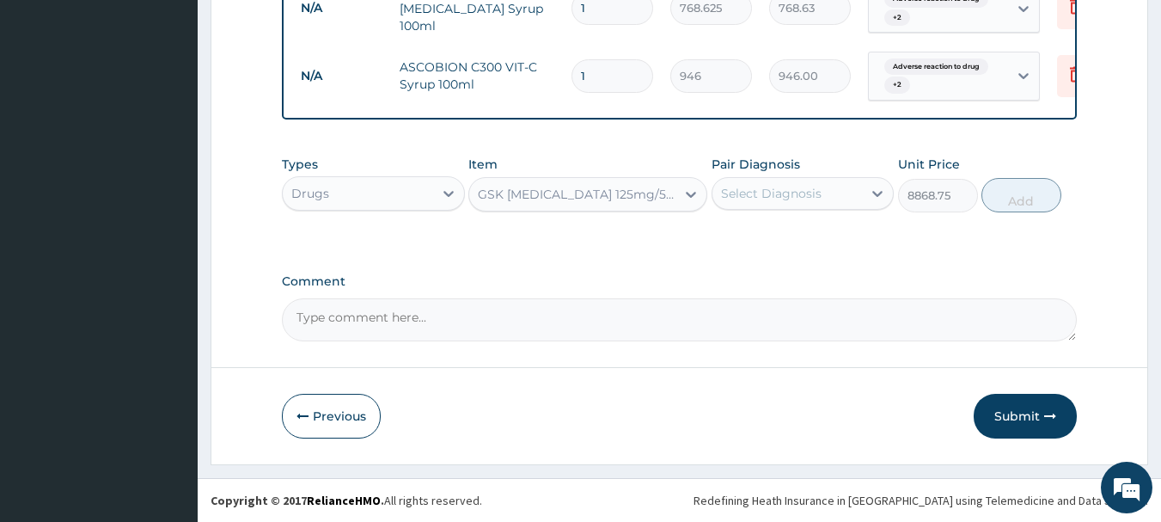
click at [763, 201] on div "Select Diagnosis" at bounding box center [771, 193] width 101 height 17
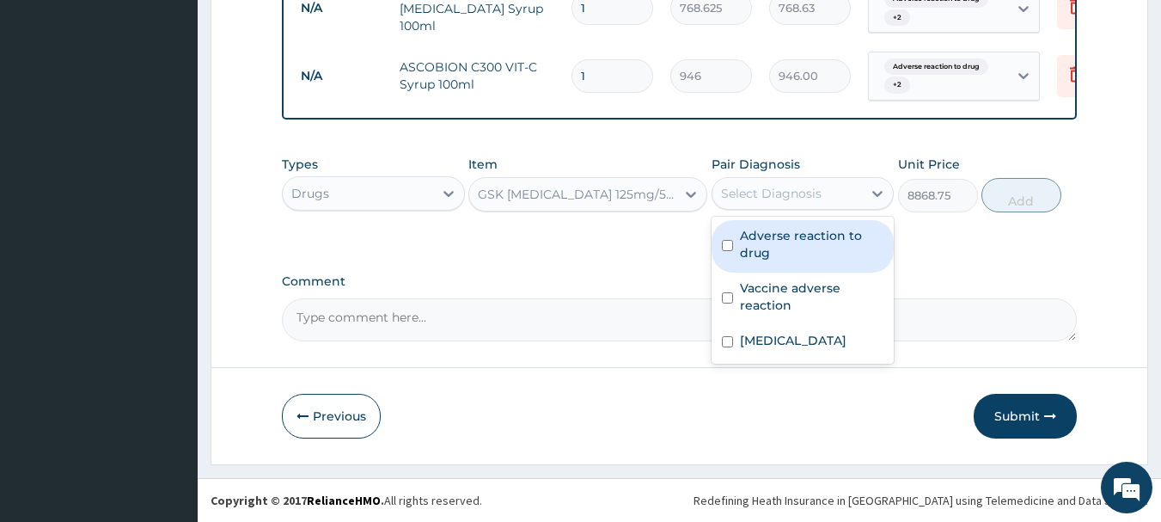
click at [764, 235] on label "Adverse reaction to drug" at bounding box center [812, 244] width 144 height 34
checkbox input "true"
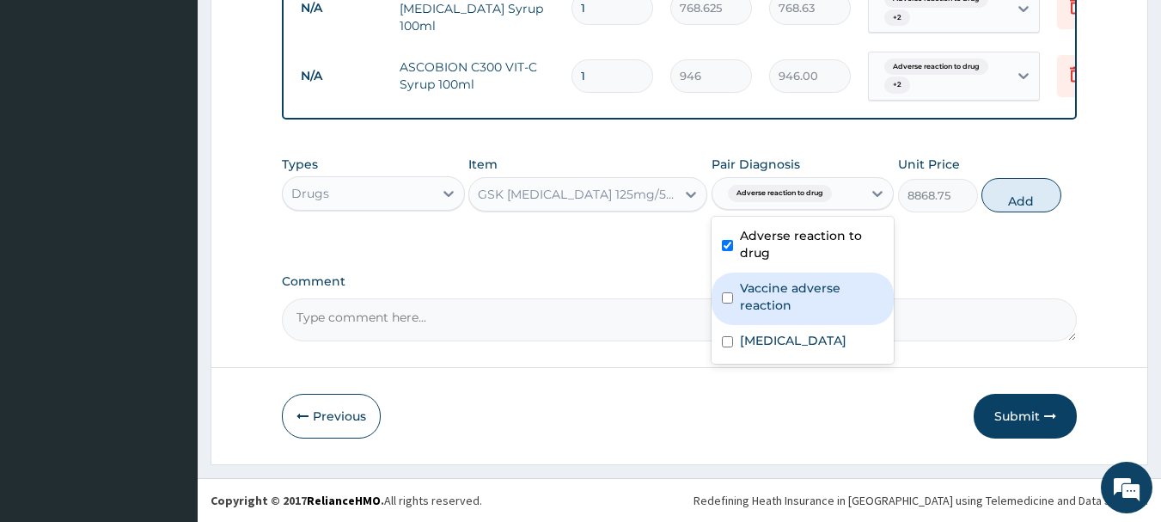
click at [756, 285] on label "Vaccine adverse reaction" at bounding box center [812, 296] width 144 height 34
checkbox input "true"
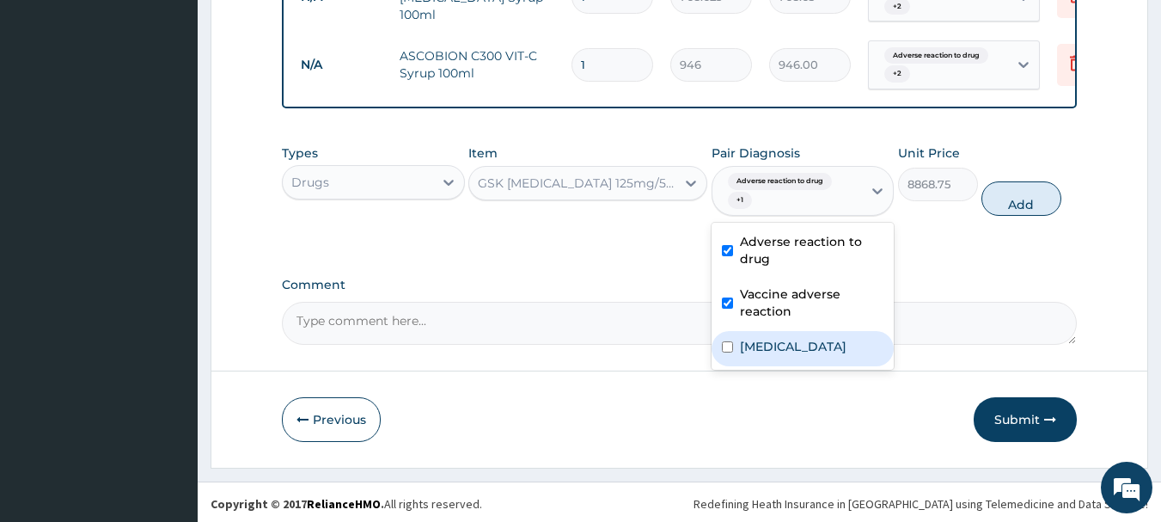
click at [756, 355] on label "Upper respiratory infection" at bounding box center [793, 346] width 107 height 17
checkbox input "true"
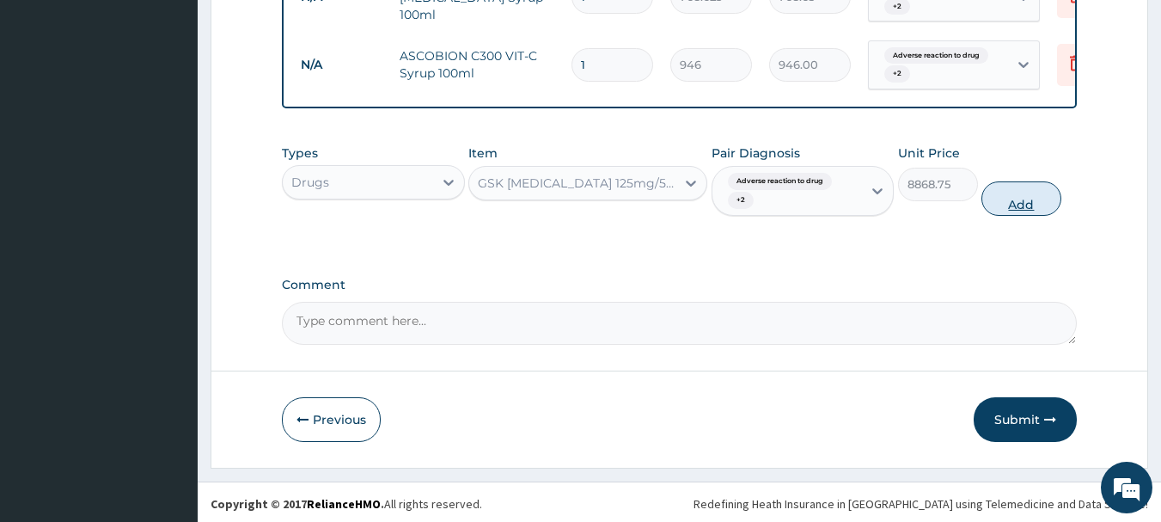
click at [1010, 212] on button "Add" at bounding box center [1021, 198] width 80 height 34
type input "0"
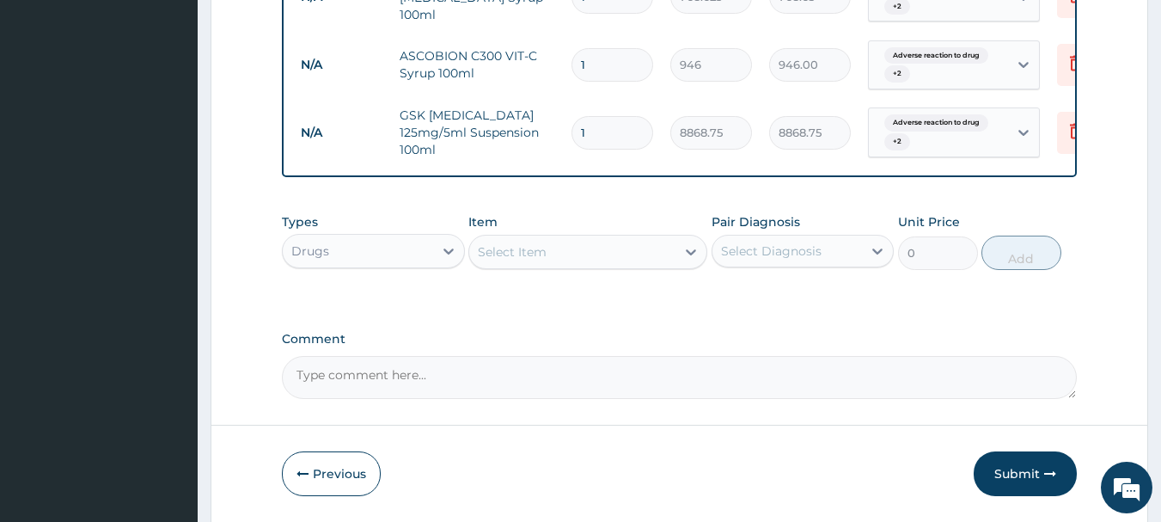
click at [559, 260] on div "Select Item" at bounding box center [572, 251] width 206 height 27
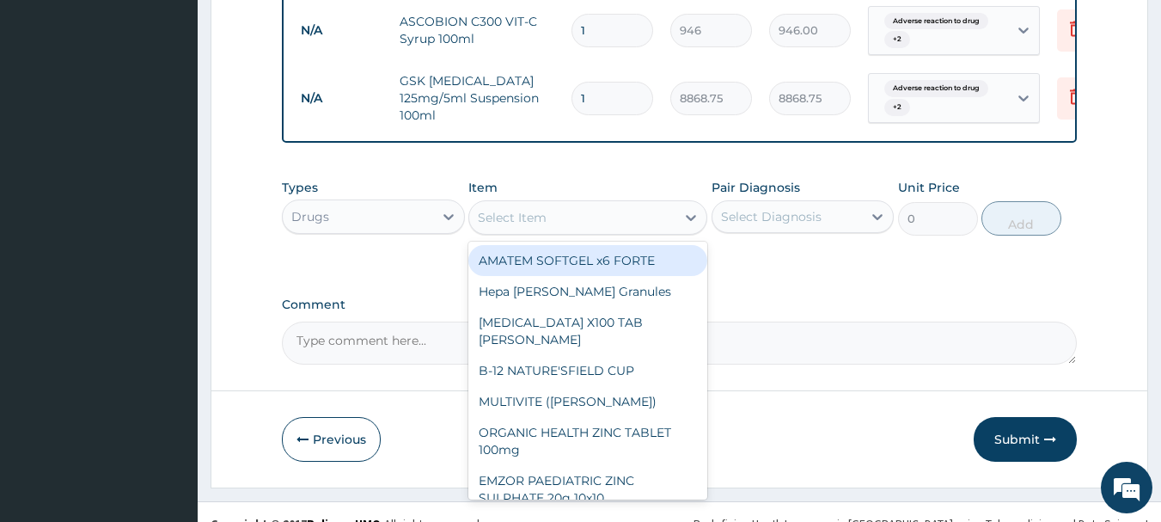
scroll to position [858, 0]
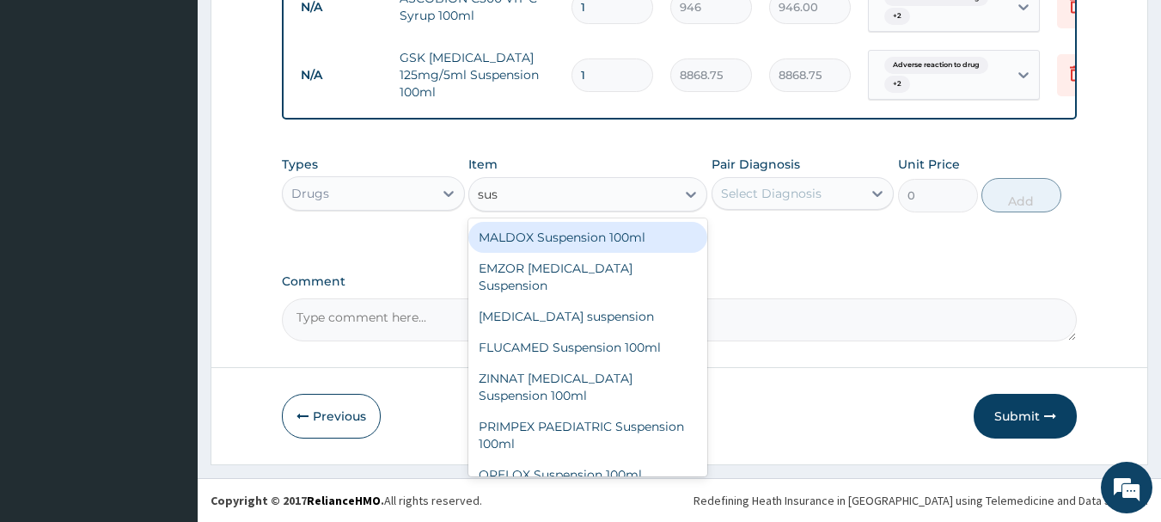
type input "susp"
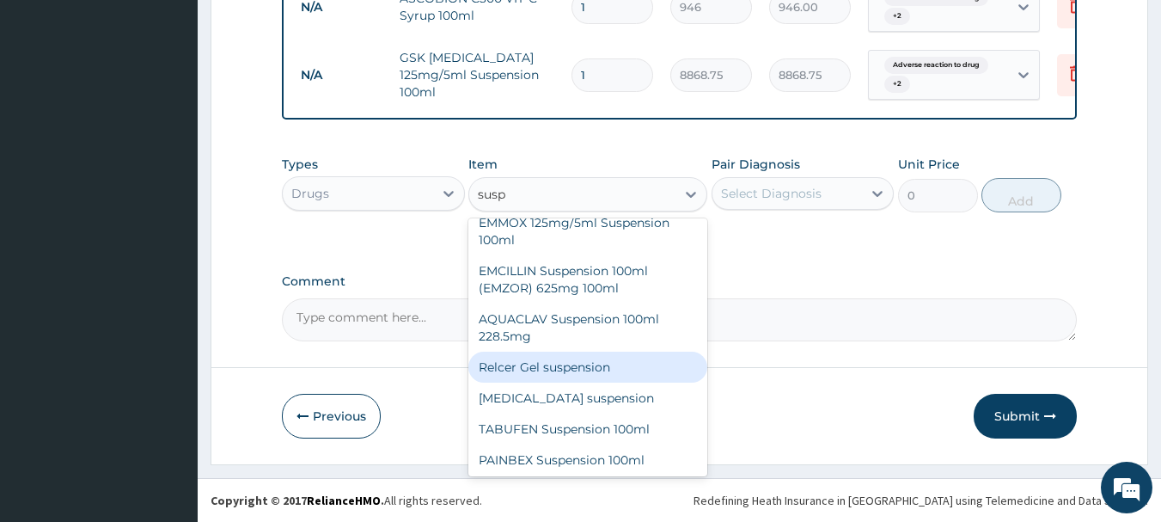
scroll to position [928, 0]
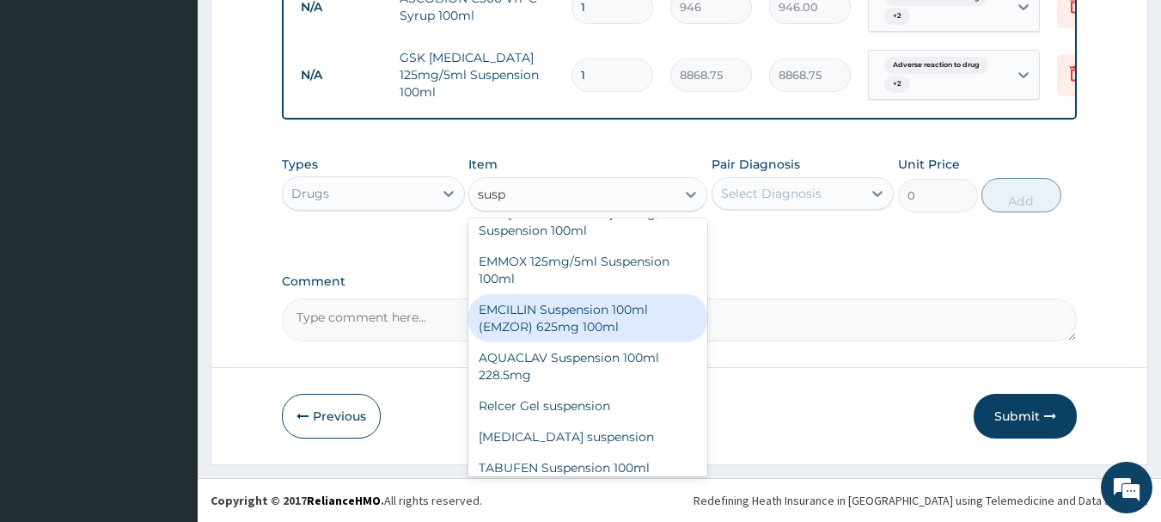
click at [543, 300] on div "EMCILLIN Suspension 100ml (EMZOR) 625mg 100ml" at bounding box center [587, 318] width 239 height 48
type input "1537.25"
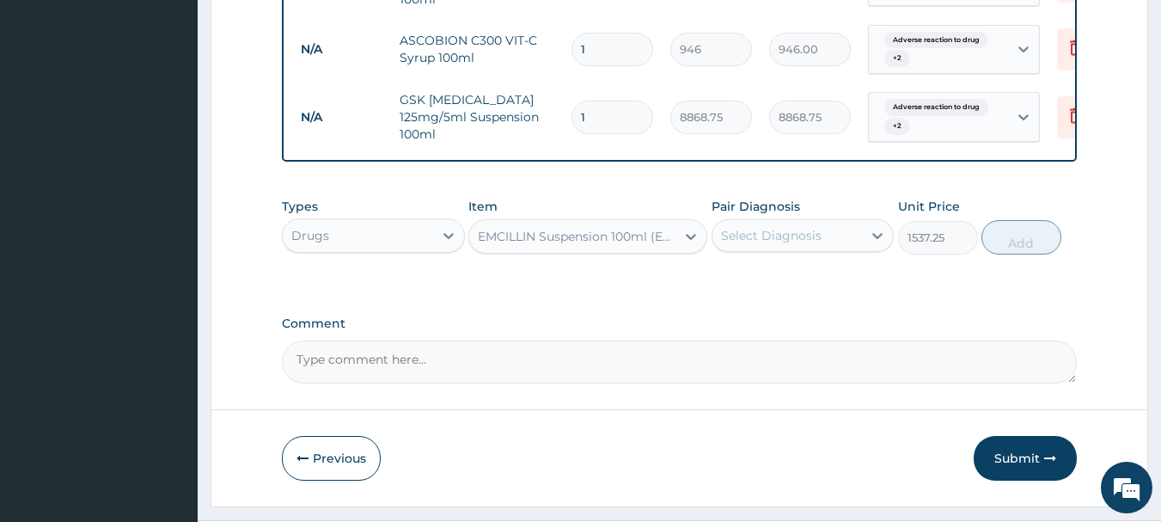
scroll to position [858, 0]
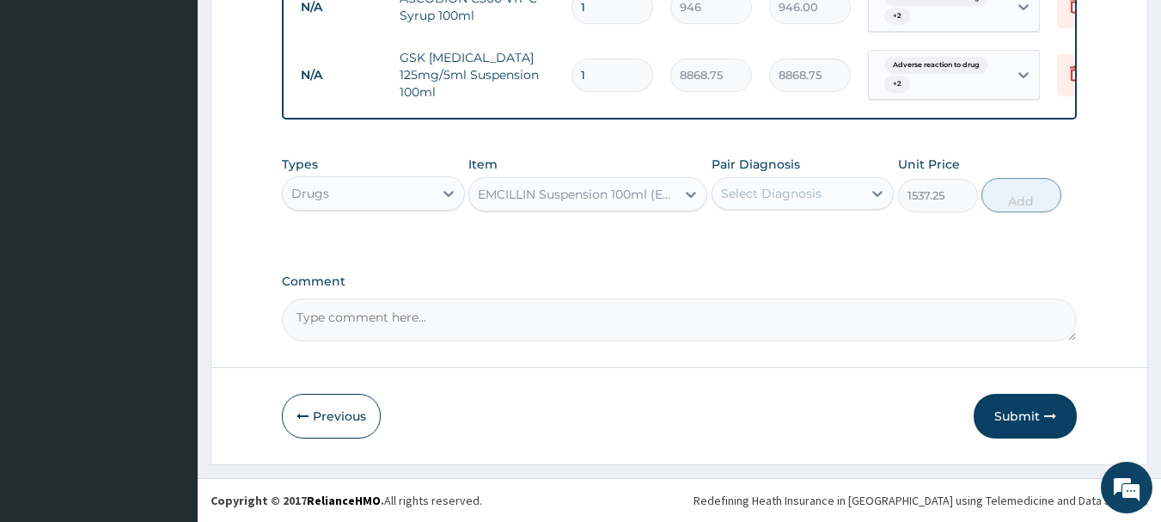
click at [423, 332] on textarea "Comment" at bounding box center [680, 319] width 796 height 43
click at [671, 321] on textarea "the patient is having adverse drug reaction following immunisation" at bounding box center [680, 319] width 796 height 43
click at [766, 319] on textarea "the patient is having adverse drug reaction following immunization" at bounding box center [680, 319] width 796 height 43
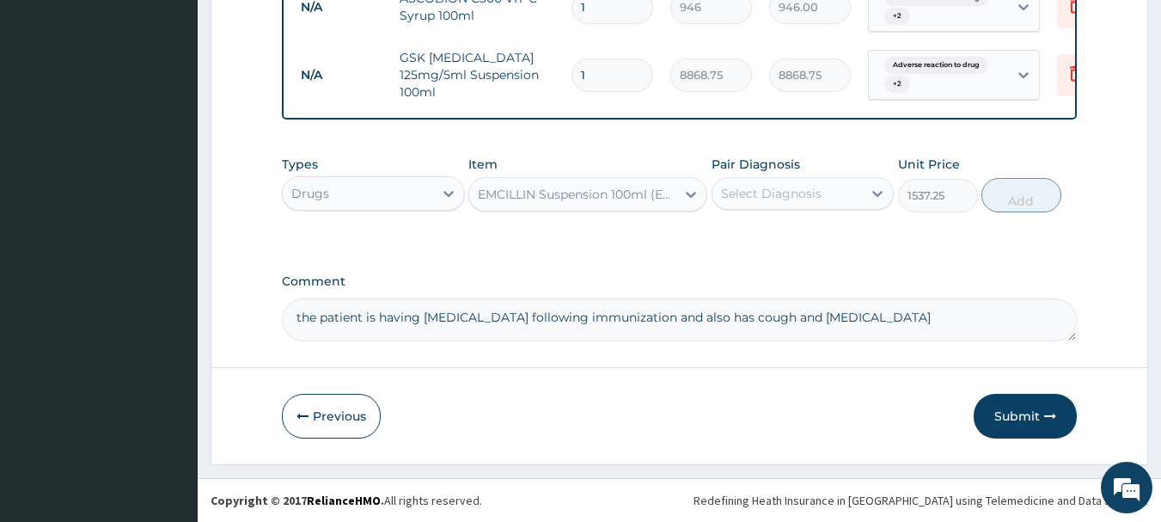
click at [870, 318] on textarea "the patient is having adverse drug reaction following immunization and also has…" at bounding box center [680, 319] width 796 height 43
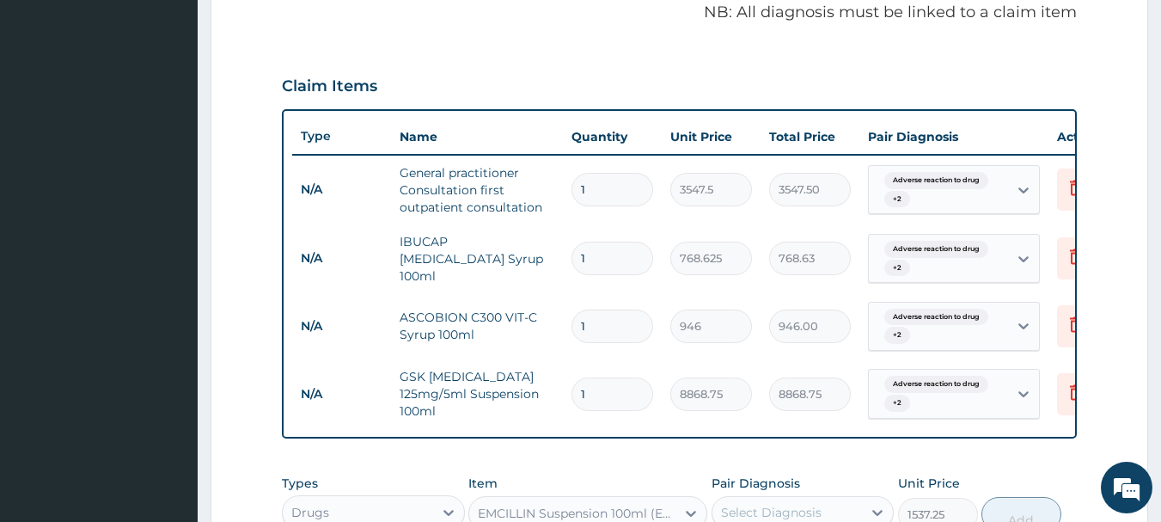
scroll to position [428, 0]
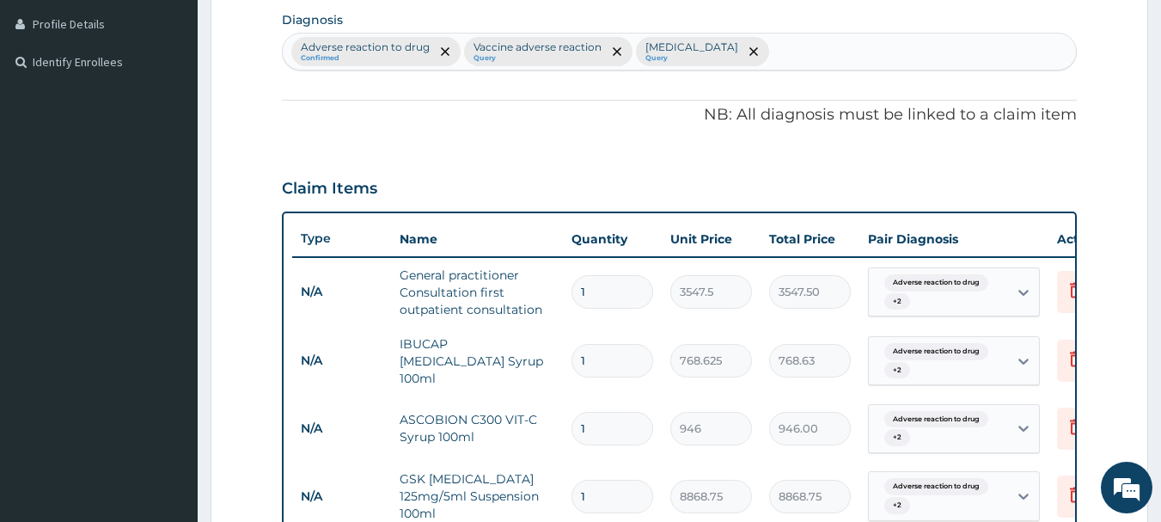
type textarea "the patient is having adverse drug reaction following immunization and also has…"
click at [858, 57] on div "Adverse reaction to drug Confirmed Vaccine adverse reaction Query Upper respira…" at bounding box center [680, 52] width 794 height 36
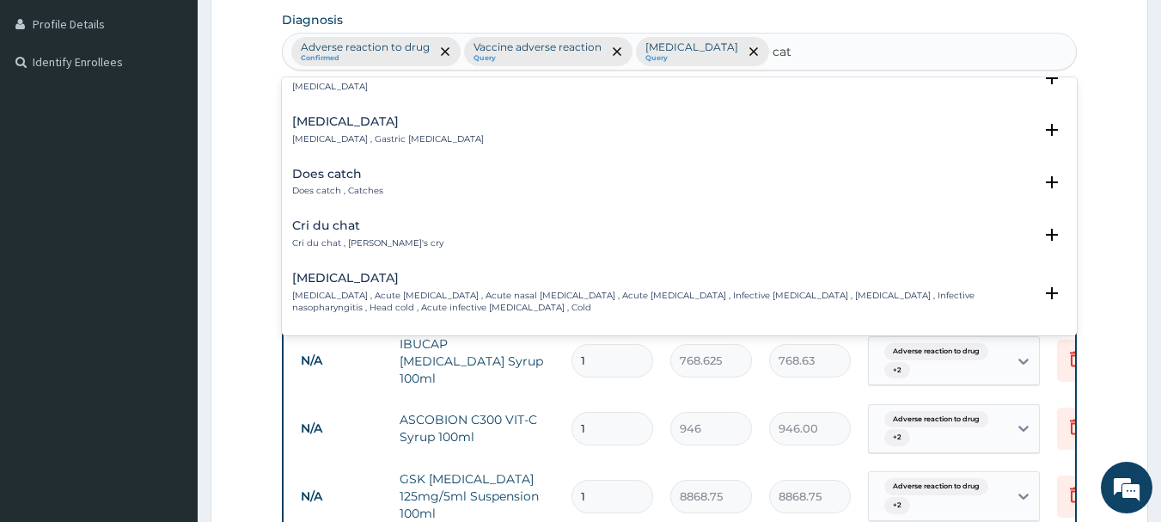
scroll to position [258, 0]
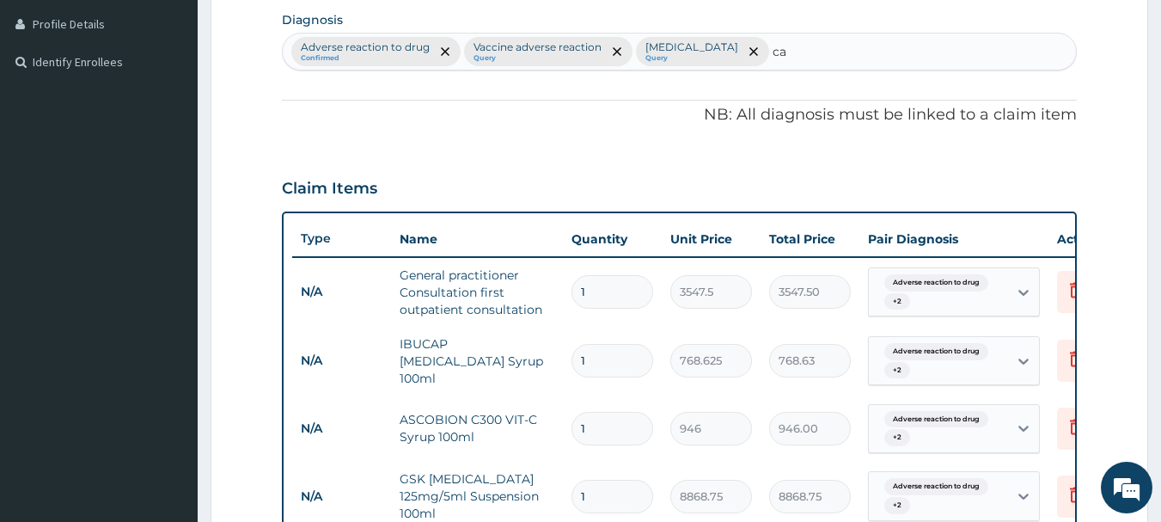
type input "c"
click at [608, 149] on div "PA Code / Prescription Code Enter Code(Secondary Care Only) Encounter Date 14-0…" at bounding box center [680, 249] width 796 height 1026
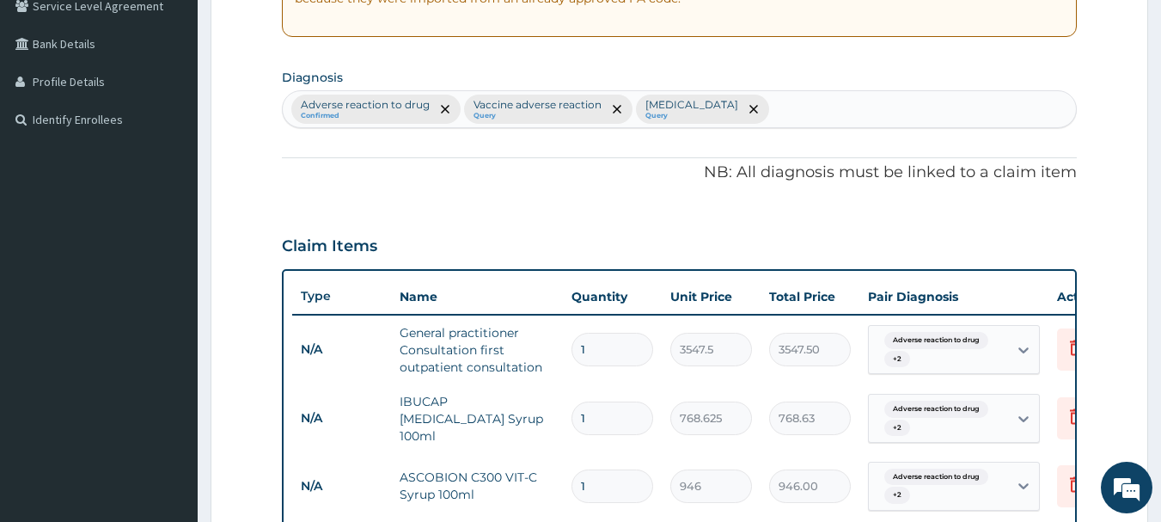
scroll to position [342, 0]
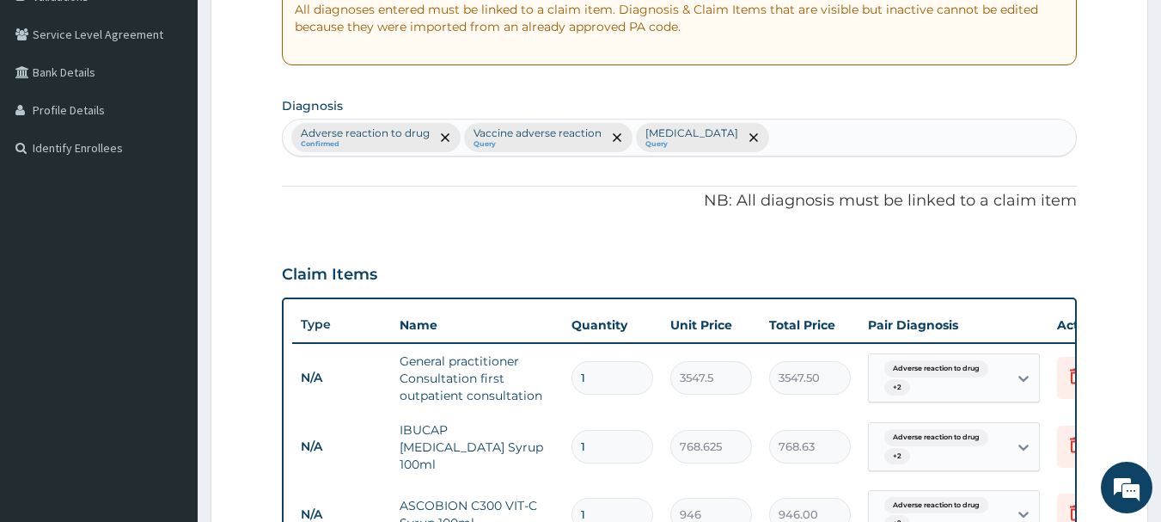
click at [858, 144] on div "Adverse reaction to drug Confirmed Vaccine adverse reaction Query Upper respira…" at bounding box center [680, 137] width 794 height 36
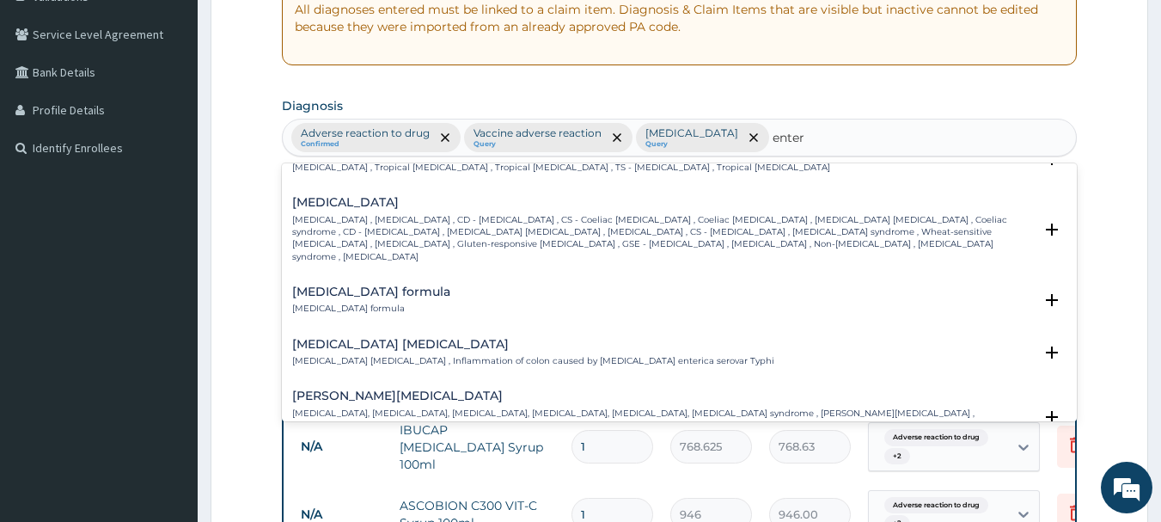
scroll to position [430, 0]
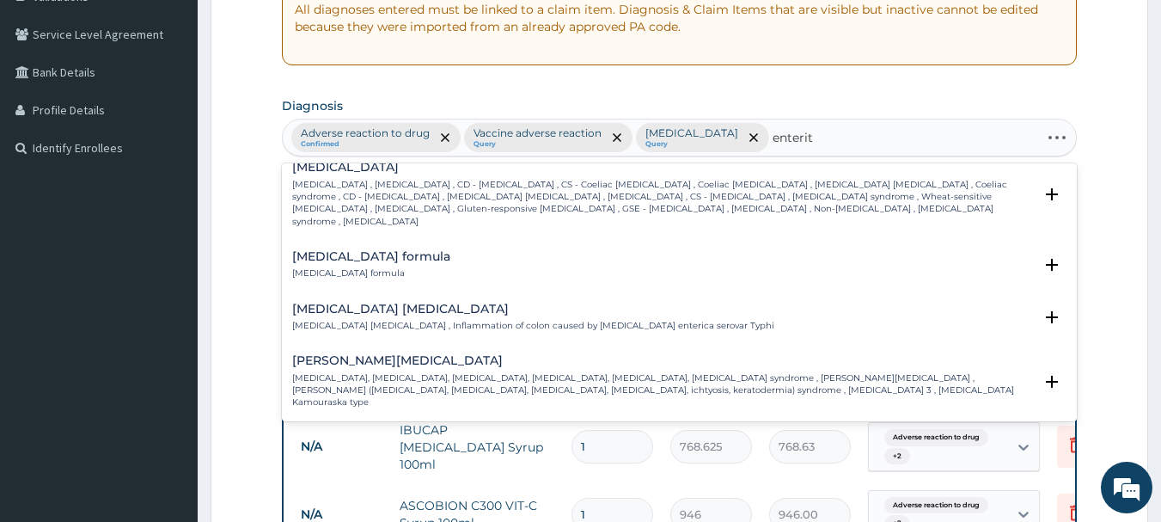
type input "enteriti"
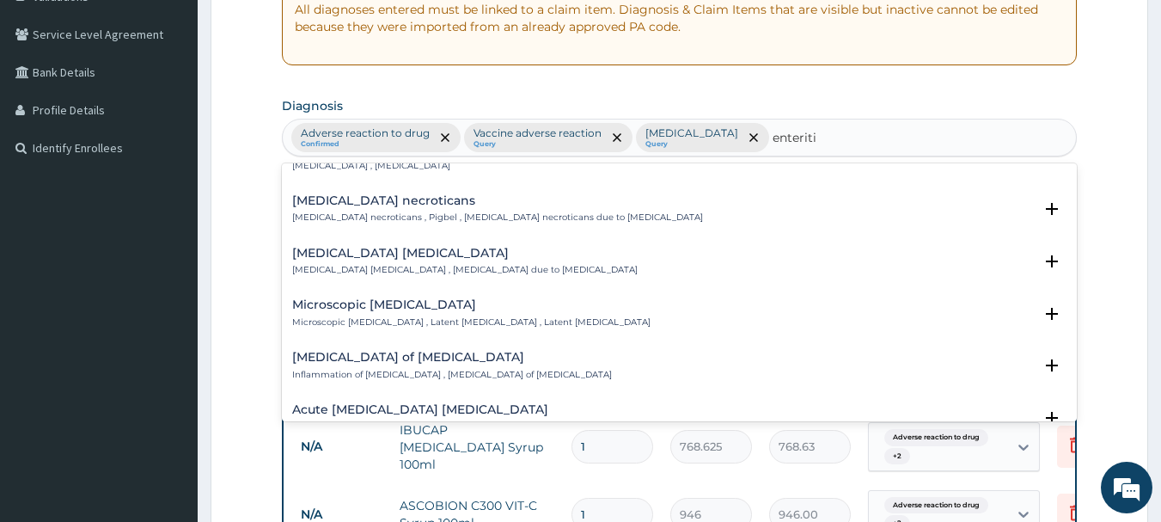
scroll to position [172, 0]
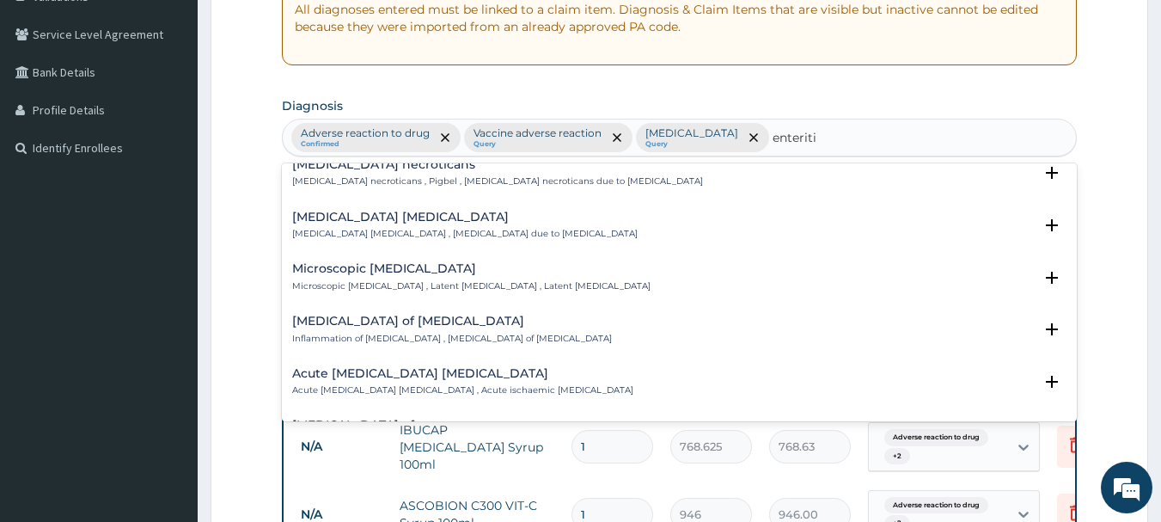
click at [328, 324] on h4 "Enteritis of intestine" at bounding box center [452, 321] width 320 height 13
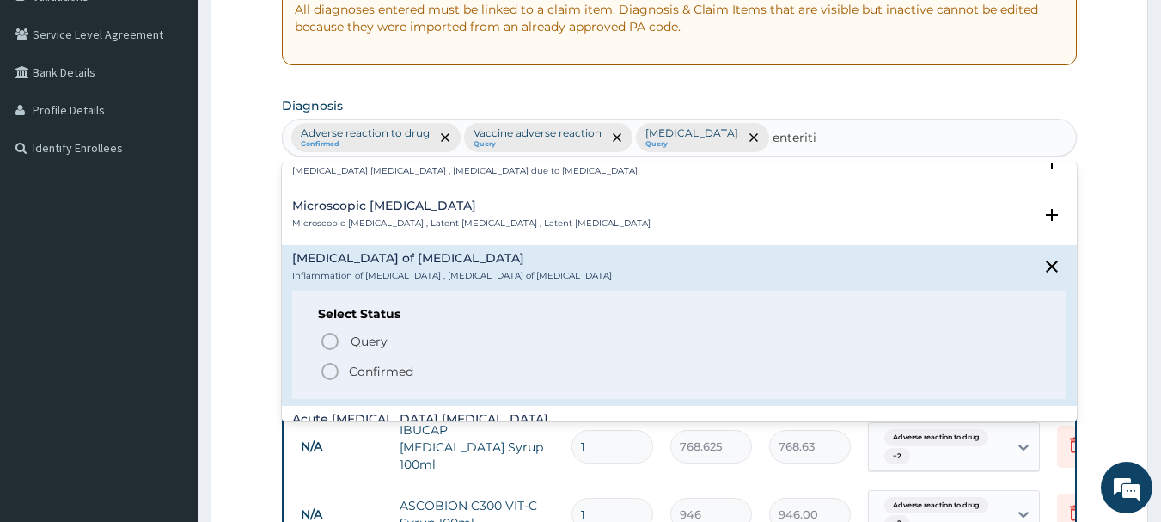
scroll to position [258, 0]
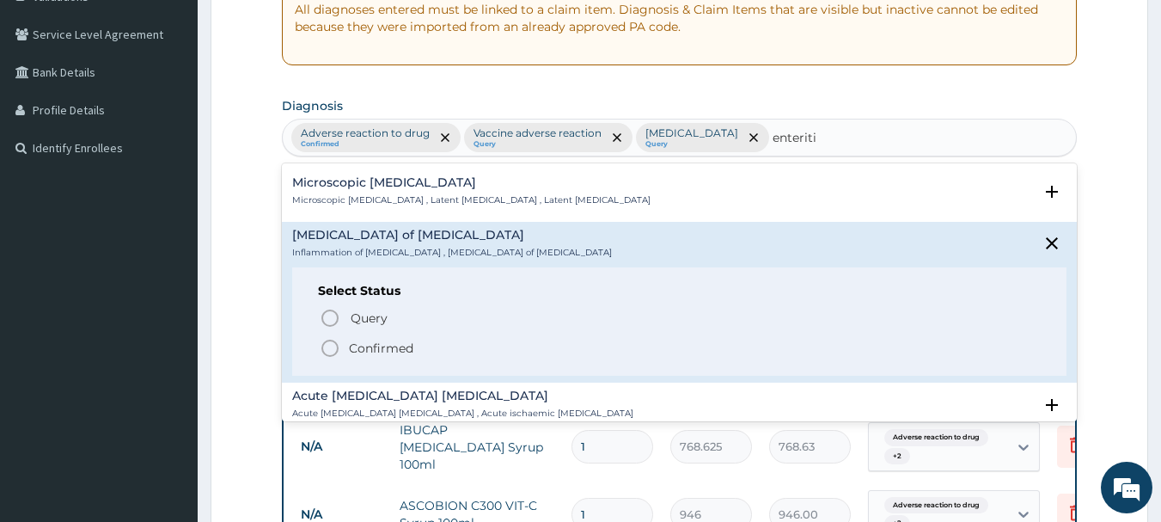
click at [345, 349] on span "Confirmed" at bounding box center [681, 348] width 722 height 21
click at [345, 349] on tr "N/A General practitioner Consultation first outpatient consultation 1 3547.5 35…" at bounding box center [713, 378] width 842 height 69
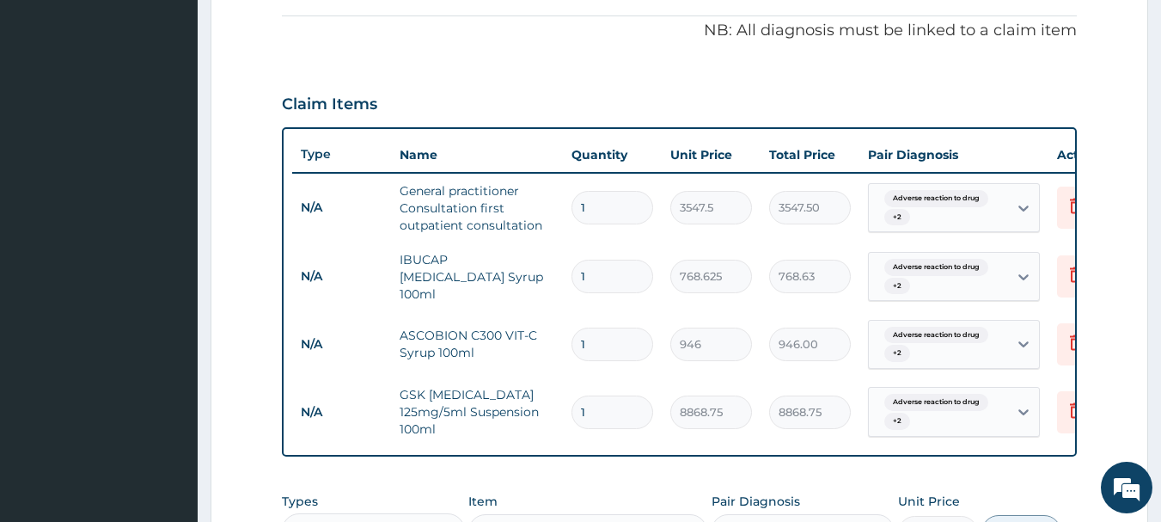
scroll to position [514, 0]
click at [1066, 406] on icon at bounding box center [1076, 408] width 21 height 21
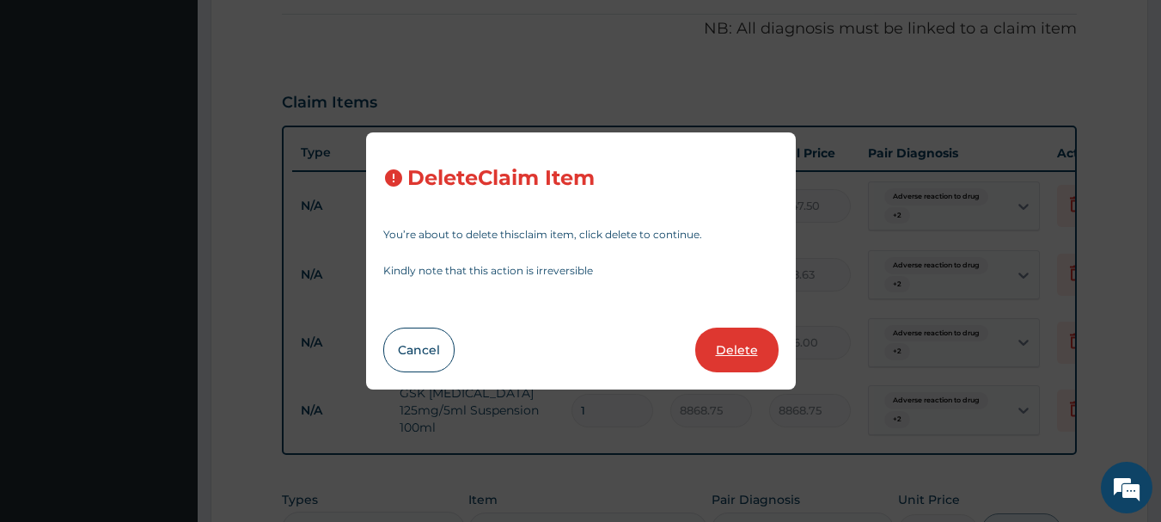
click at [742, 353] on button "Delete" at bounding box center [736, 349] width 83 height 45
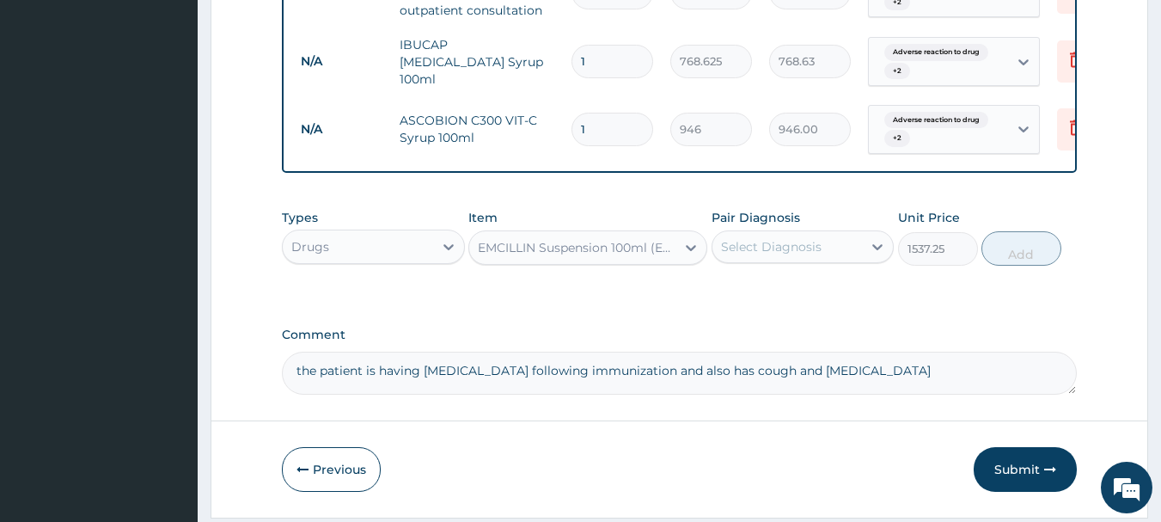
scroll to position [791, 0]
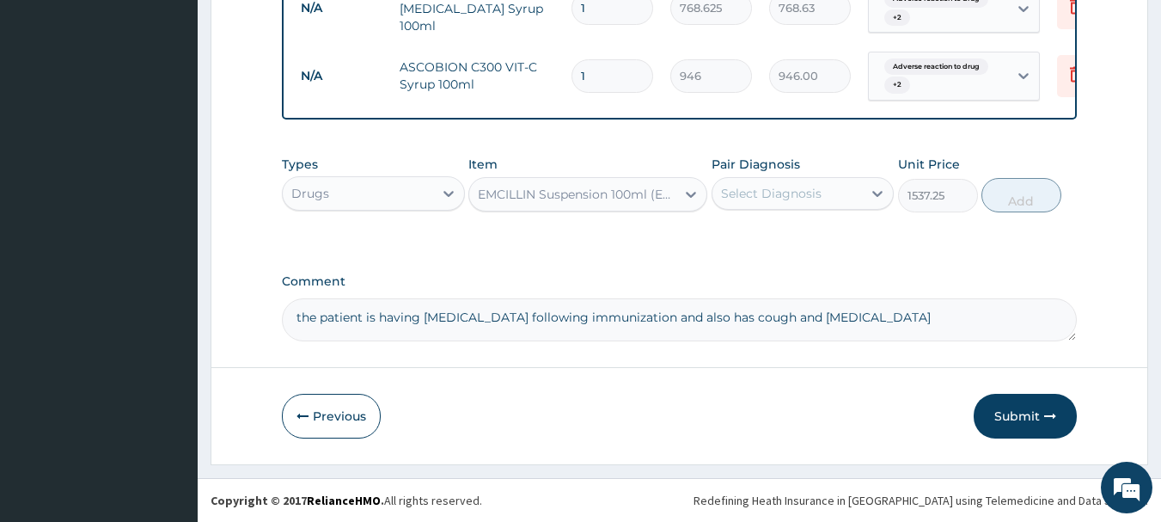
click at [557, 197] on div "EMCILLIN Suspension 100ml (EMZOR) 625mg 100ml" at bounding box center [577, 194] width 199 height 17
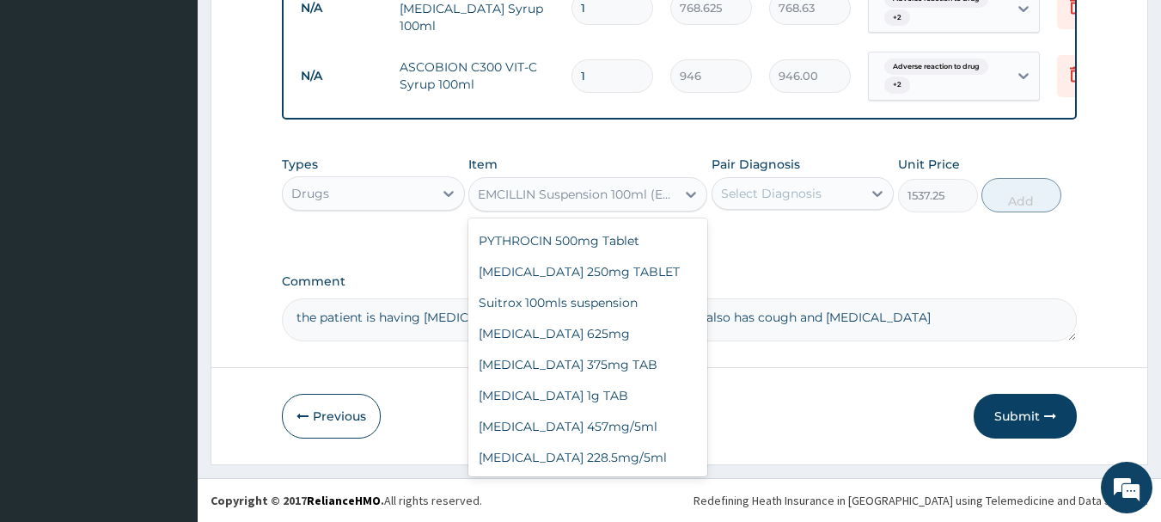
scroll to position [21062, 0]
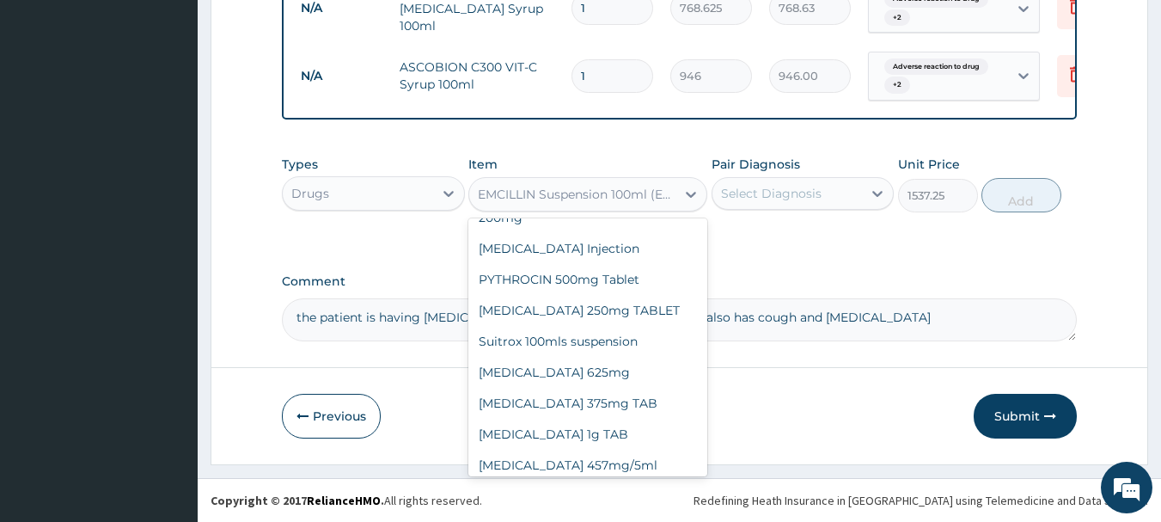
type input "8868.75"
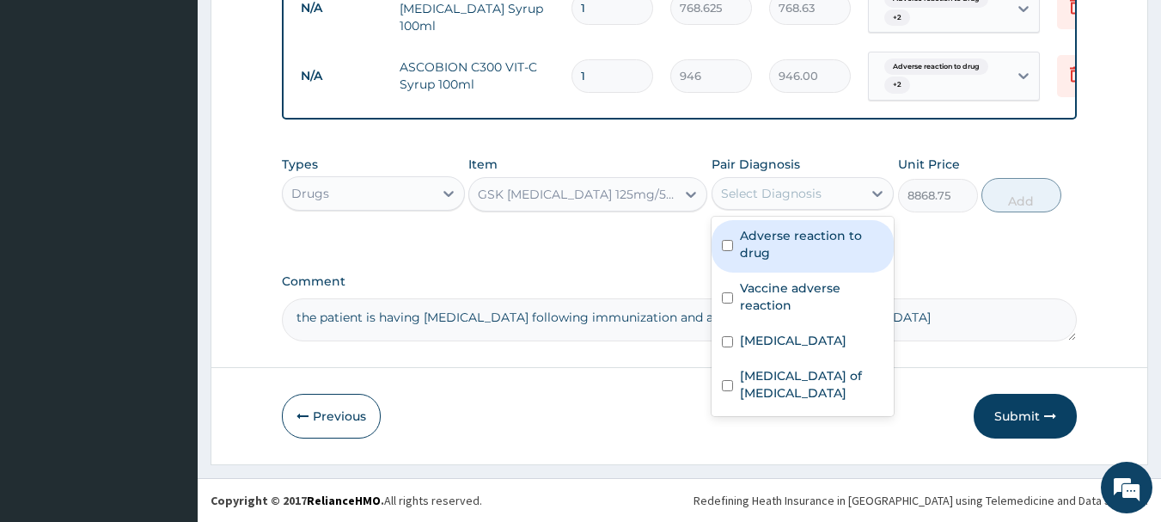
click at [762, 191] on div "Select Diagnosis" at bounding box center [771, 193] width 101 height 17
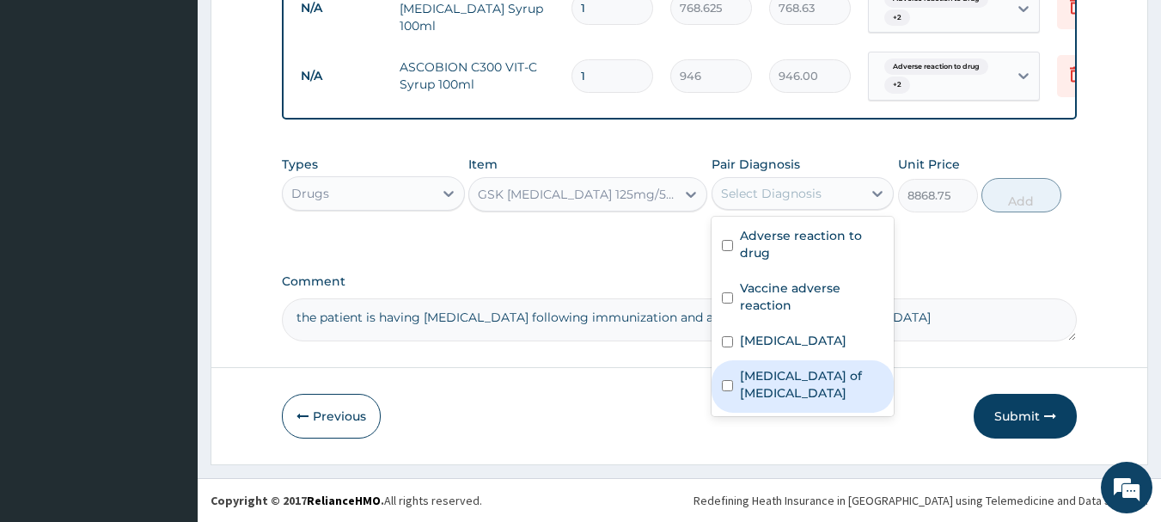
click at [737, 389] on div "Enteritis of intestine" at bounding box center [802, 386] width 183 height 52
checkbox input "true"
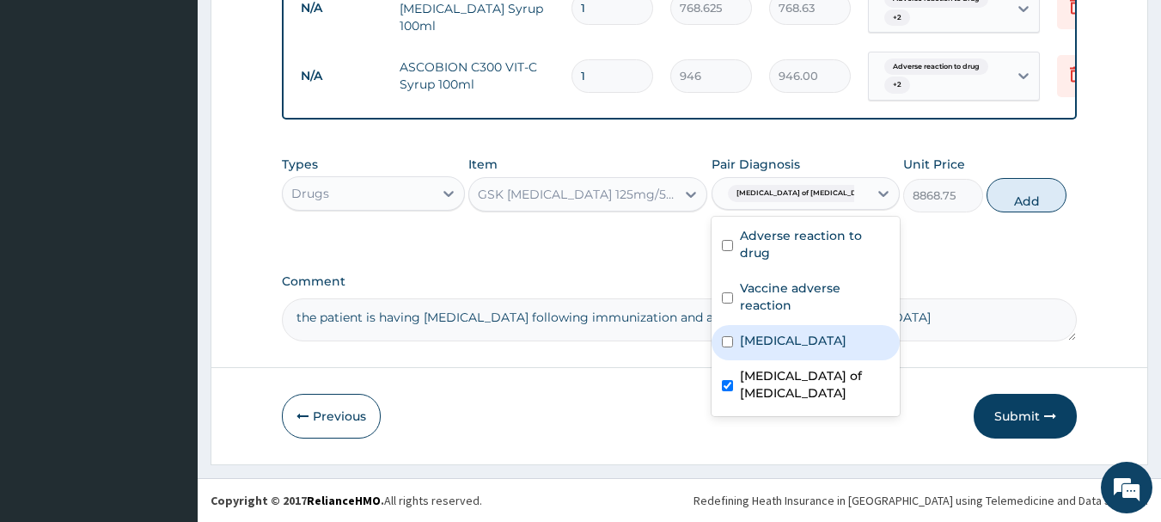
click at [752, 349] on label "Upper respiratory infection" at bounding box center [793, 340] width 107 height 17
checkbox input "true"
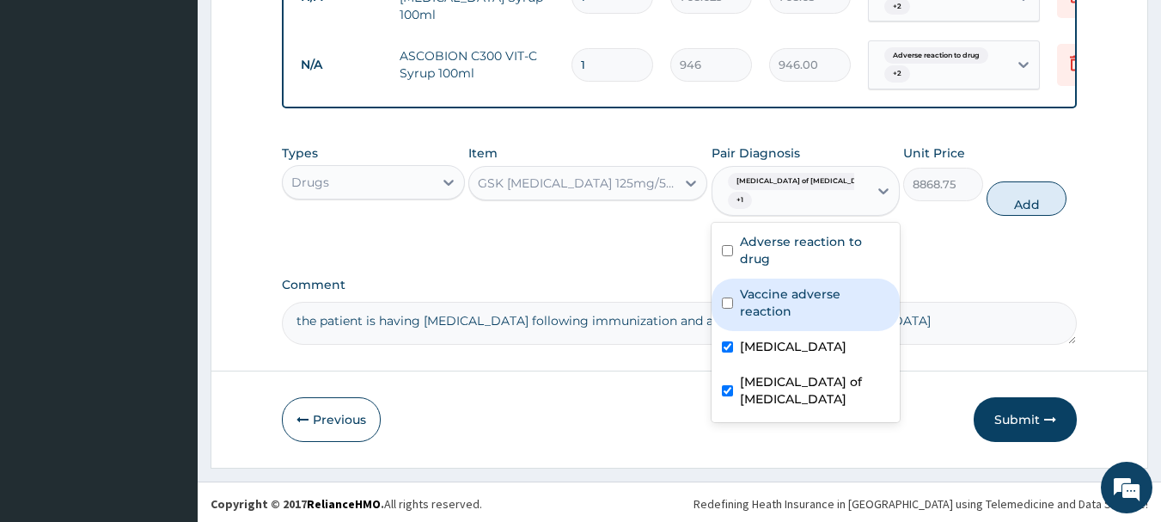
click at [754, 300] on label "Vaccine adverse reaction" at bounding box center [815, 302] width 150 height 34
checkbox input "true"
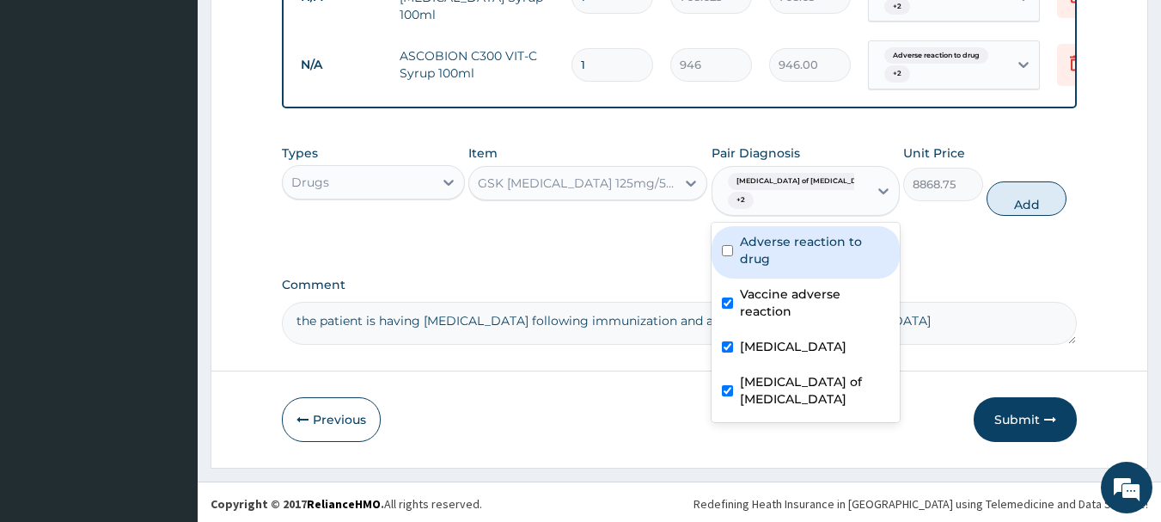
click at [748, 251] on label "Adverse reaction to drug" at bounding box center [815, 250] width 150 height 34
checkbox input "true"
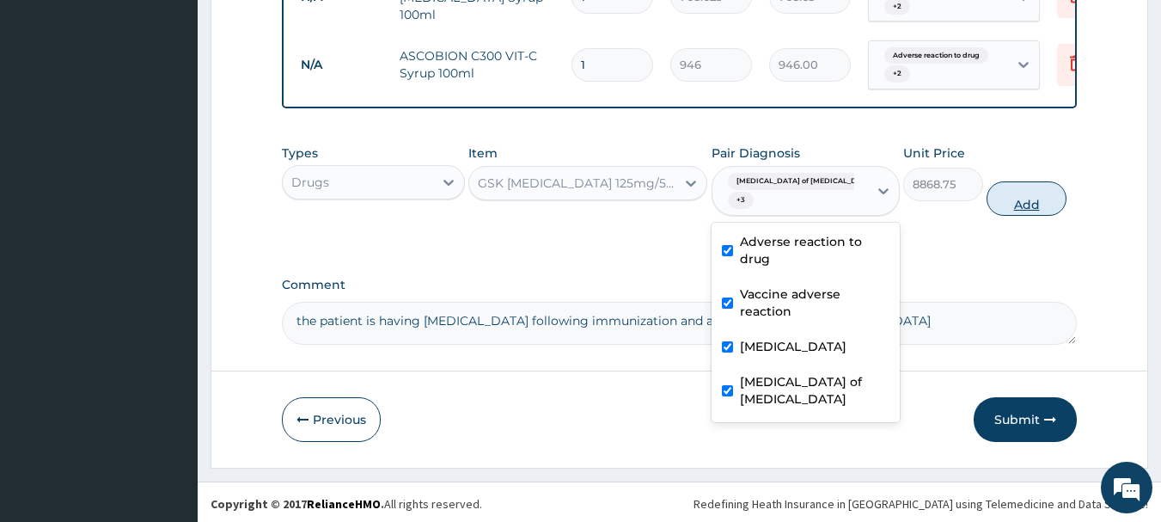
click at [1011, 194] on button "Add" at bounding box center [1026, 198] width 80 height 34
type input "0"
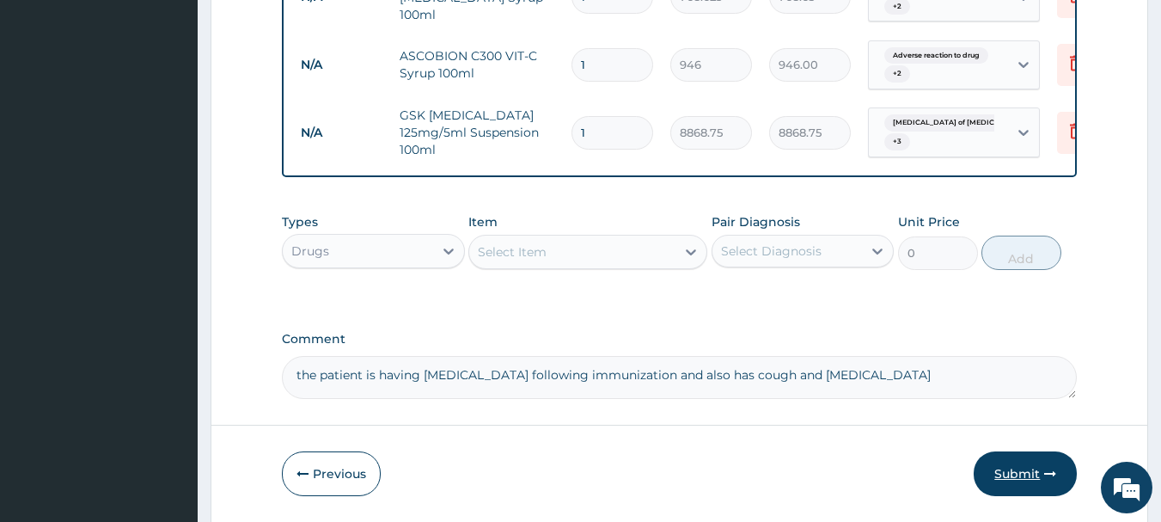
click at [1000, 474] on button "Submit" at bounding box center [1025, 473] width 103 height 45
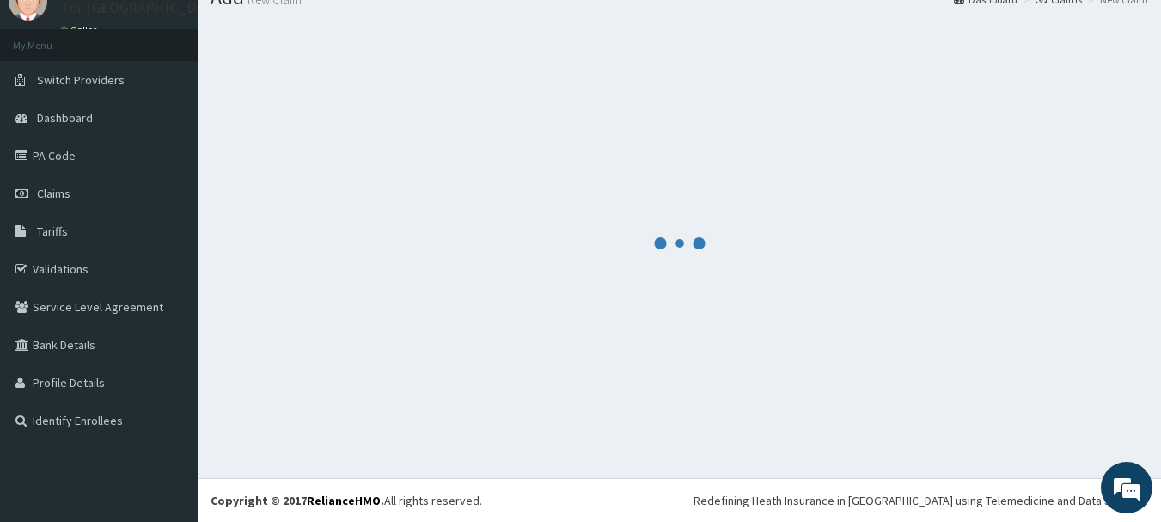
scroll to position [791, 0]
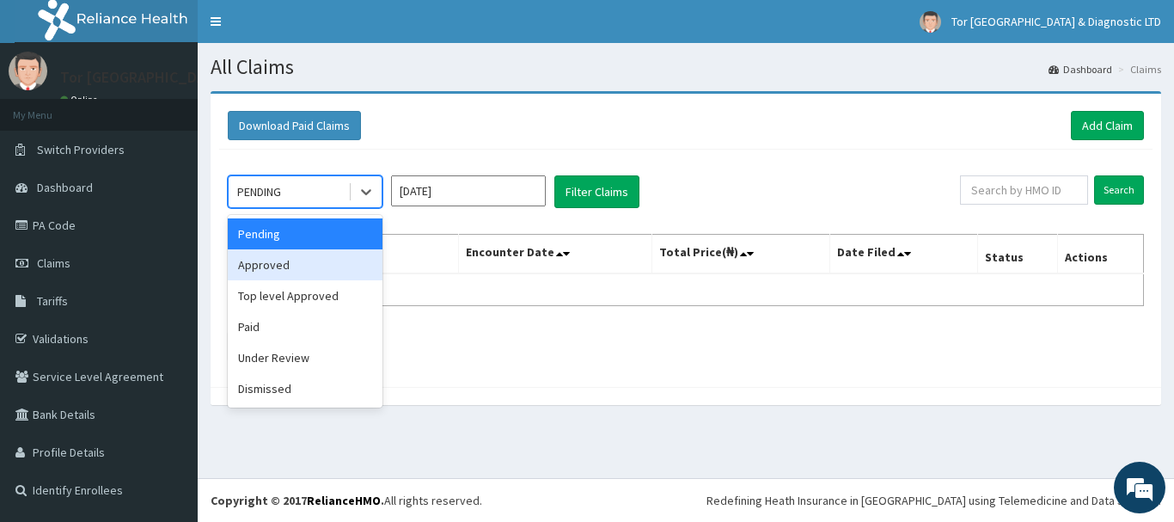
click at [317, 270] on div "Approved" at bounding box center [305, 264] width 155 height 31
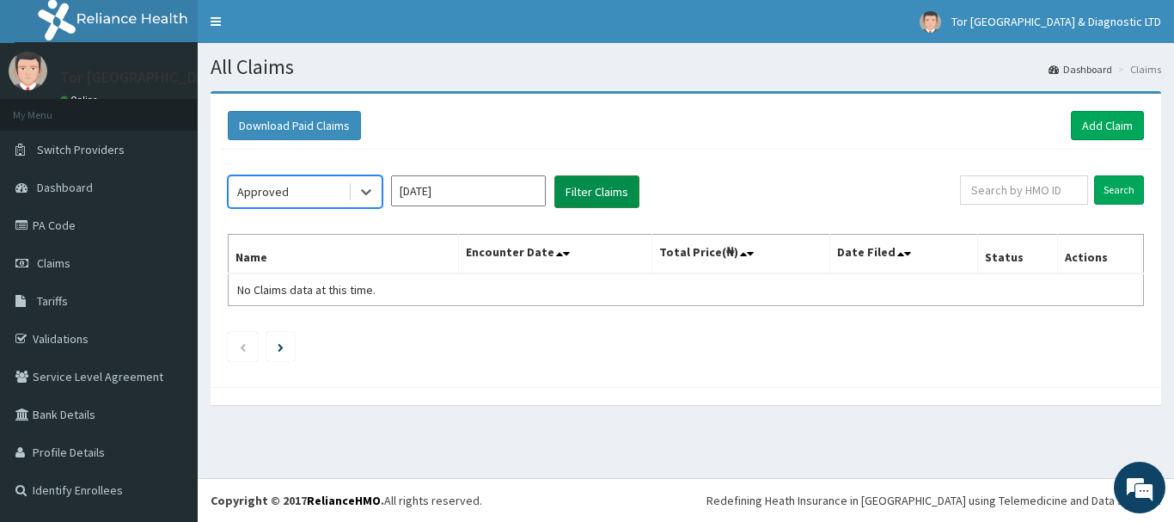
click at [587, 201] on button "Filter Claims" at bounding box center [596, 191] width 85 height 33
